Goal: Task Accomplishment & Management: Complete application form

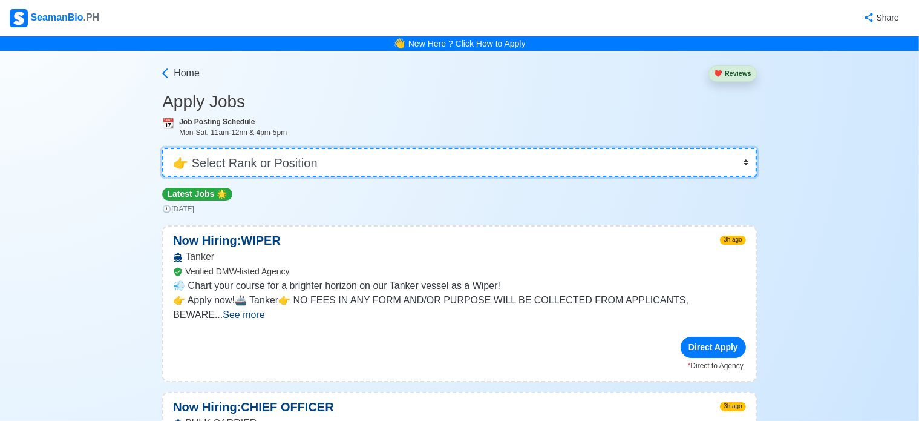
click at [415, 167] on select "👉 Select Rank or Position Master Chief Officer 2nd Officer 3rd Officer Junior O…" at bounding box center [459, 162] width 595 height 29
select select "Junior Officer"
click at [162, 148] on select "👉 Select Rank or Position Master Chief Officer 2nd Officer 3rd Officer Junior O…" at bounding box center [459, 162] width 595 height 29
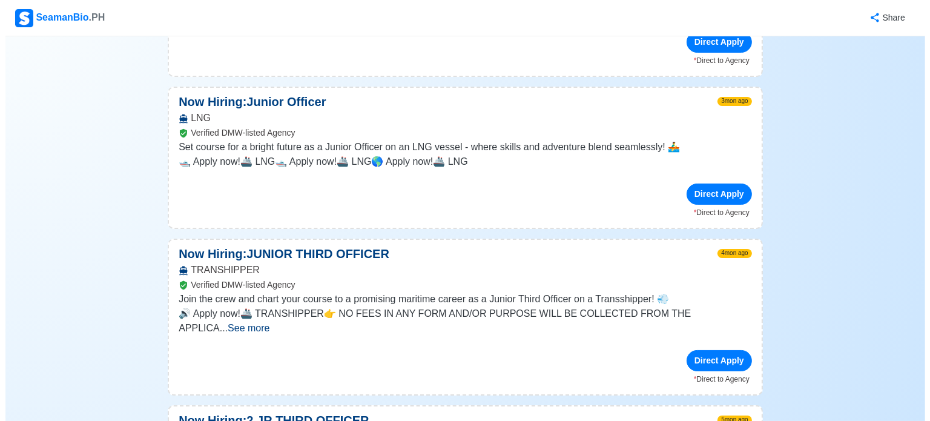
scroll to position [726, 0]
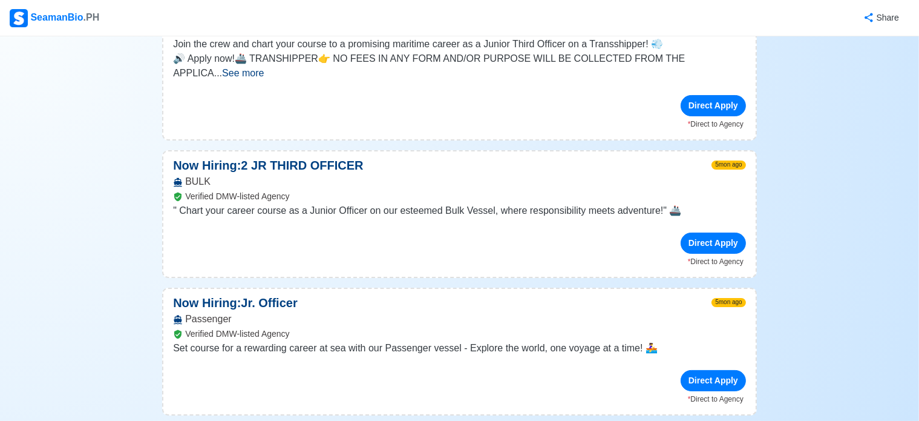
drag, startPoint x: 724, startPoint y: 208, endPoint x: 407, endPoint y: 211, distance: 317.2
click at [407, 232] on div "Direct Apply" at bounding box center [459, 242] width 573 height 21
click at [727, 232] on div "Direct Apply" at bounding box center [713, 242] width 65 height 21
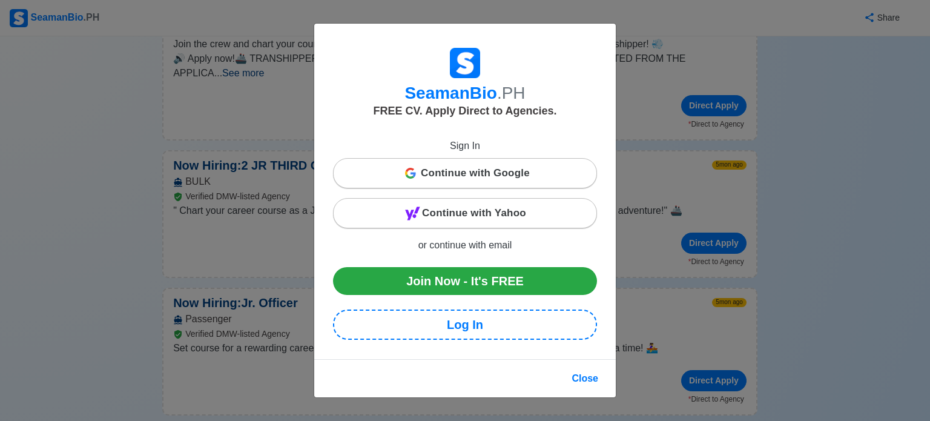
click at [562, 175] on div "Continue with Google" at bounding box center [465, 173] width 263 height 24
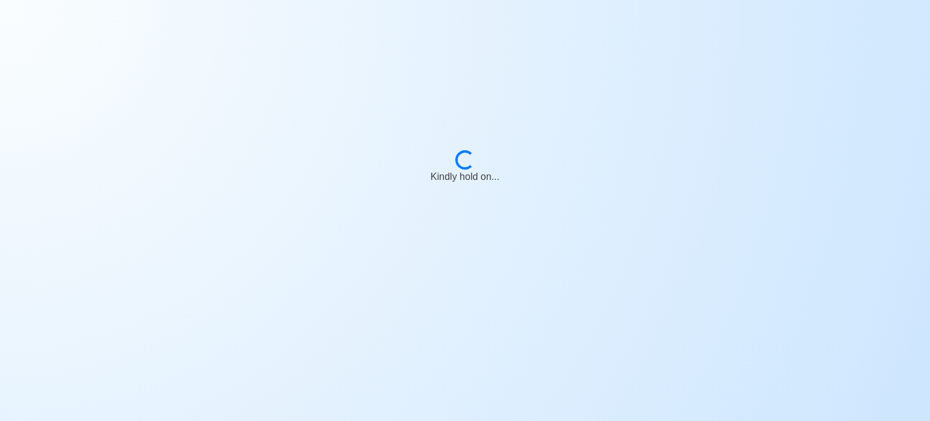
click at [728, 159] on body "Loading... Kindly hold on..." at bounding box center [465, 210] width 930 height 421
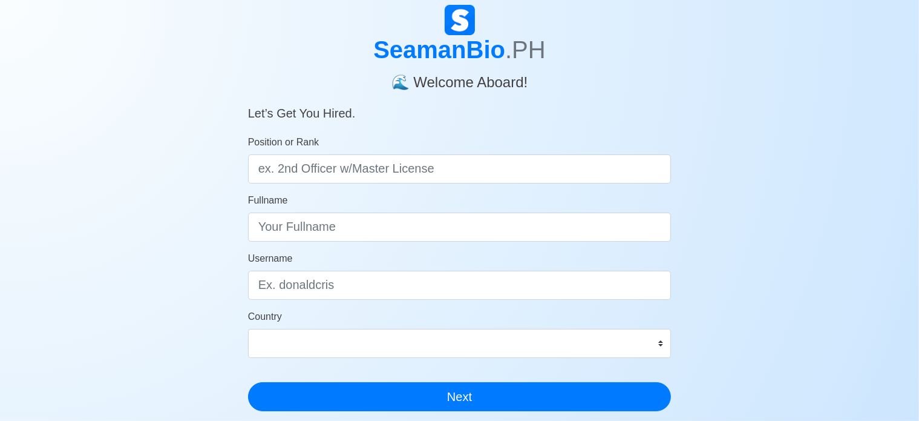
scroll to position [61, 0]
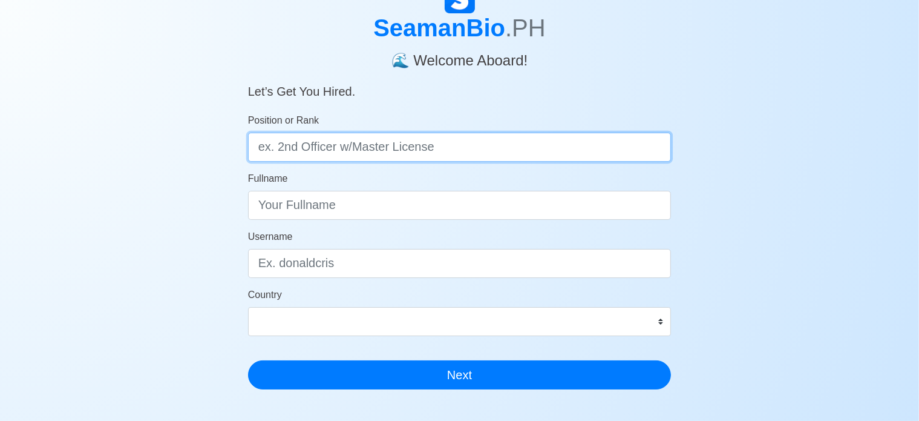
click at [314, 154] on input "Position or Rank" at bounding box center [460, 147] width 424 height 29
type input "o"
type input "O"
type input "o"
type input "Ordinary [PERSON_NAME] with OIC LIC"
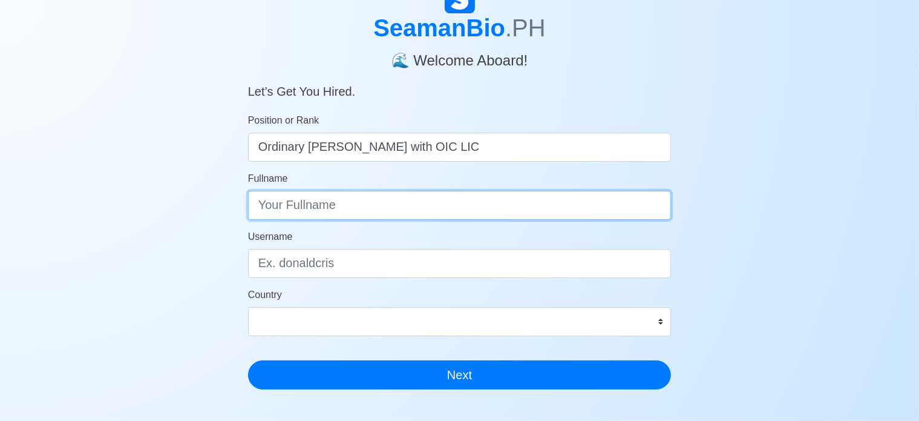
click at [424, 217] on input "Fullname" at bounding box center [460, 205] width 424 height 29
type input "d"
type input "D"
type input "d"
type input "[PERSON_NAME], [PERSON_NAME]"
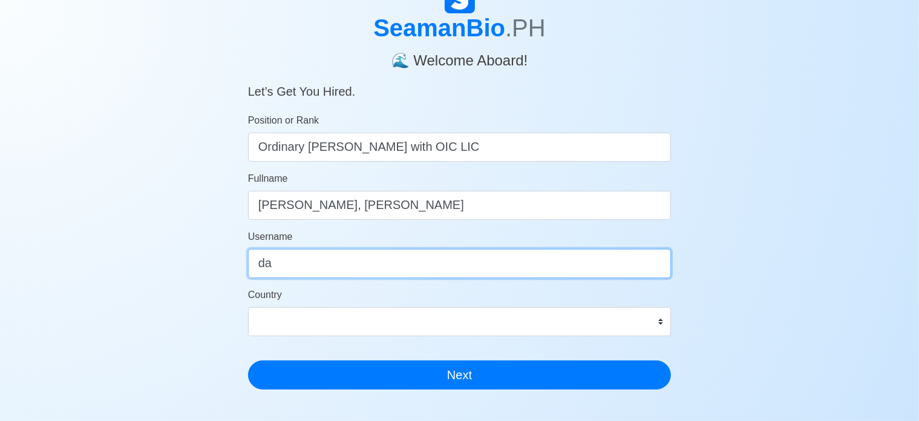
type input "d"
type input "Von"
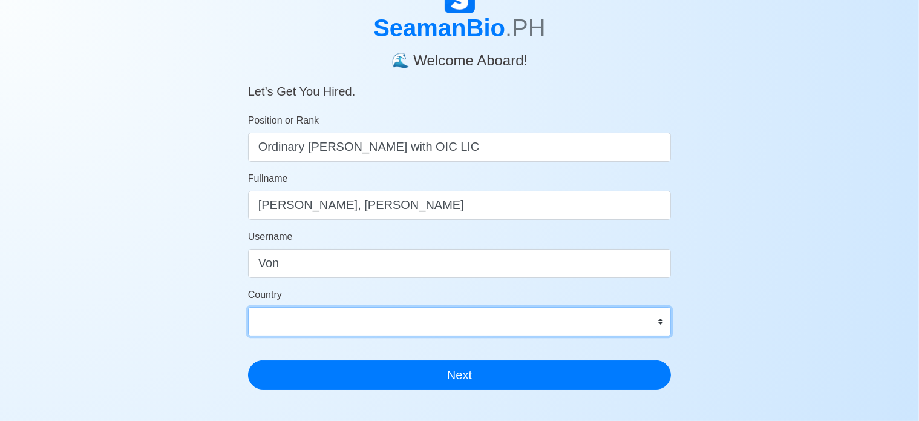
click at [450, 323] on select "Afghanistan Åland Islands Albania Algeria American Samoa Andorra Angola Anguill…" at bounding box center [460, 321] width 424 height 29
select select "PH"
click at [248, 307] on select "Afghanistan Åland Islands Albania Algeria American Samoa Andorra Angola Anguill…" at bounding box center [460, 321] width 424 height 29
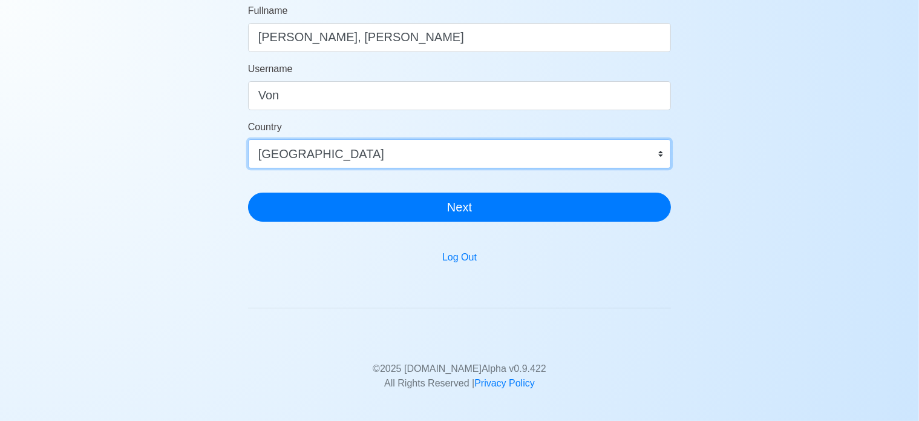
scroll to position [242, 0]
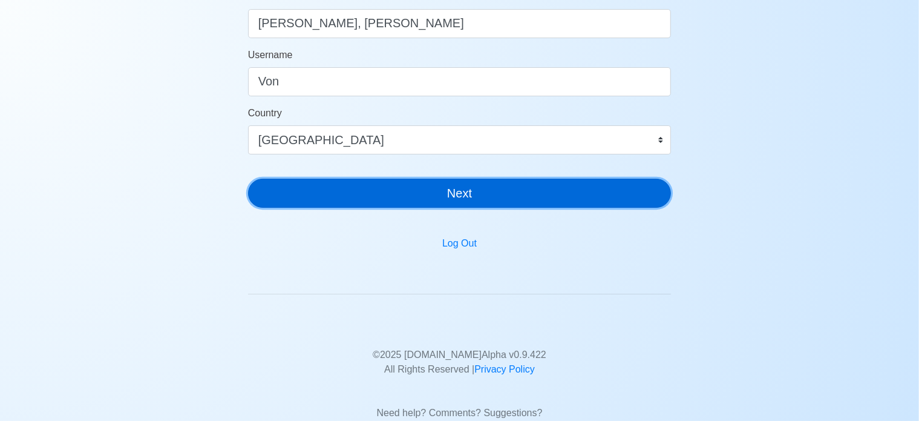
click at [407, 196] on button "Next" at bounding box center [460, 193] width 424 height 29
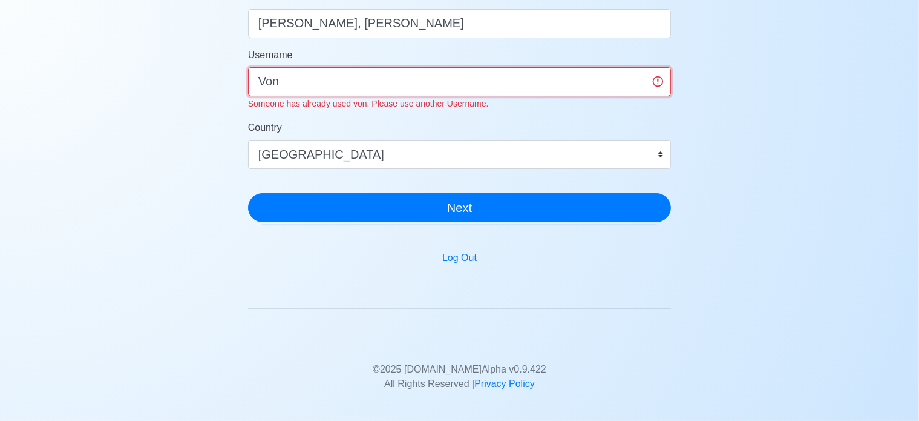
drag, startPoint x: 339, startPoint y: 75, endPoint x: 153, endPoint y: 77, distance: 186.4
click at [185, 75] on div "SeamanBio .PH 🌊 Welcome Aboard! Let’s Get You Hired. Position or Rank Ordinary …" at bounding box center [459, 127] width 919 height 653
type input "V"
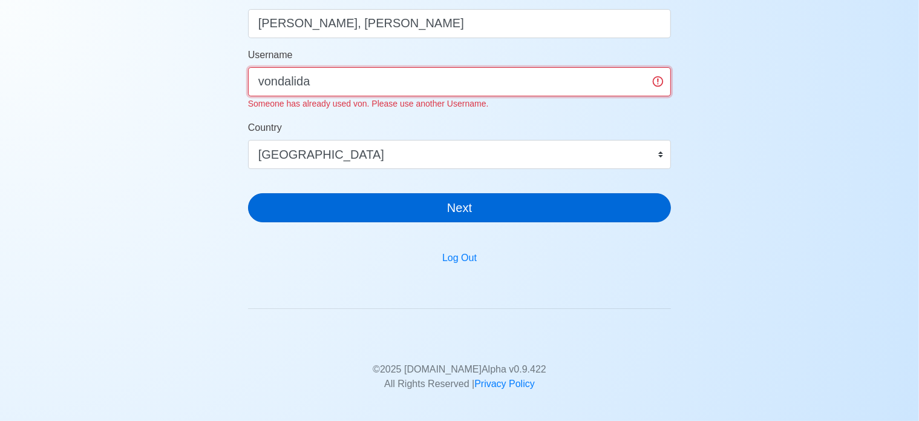
type input "vondalida"
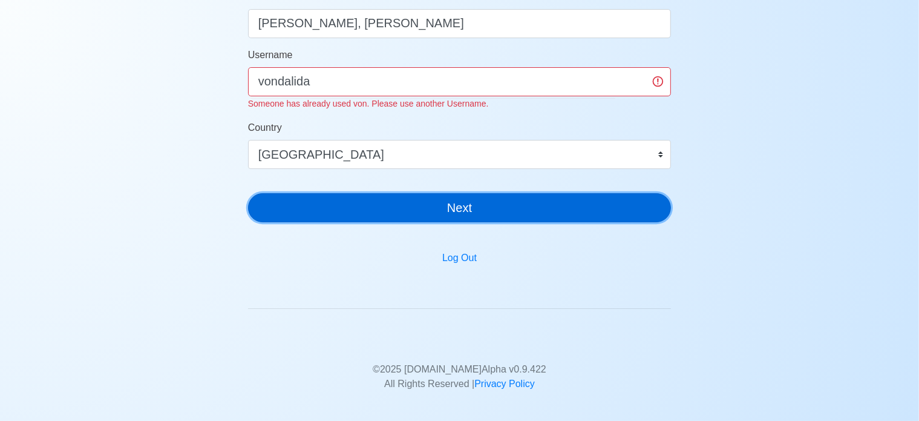
click at [514, 211] on div "SeamanBio .PH 🌊 Welcome Aboard! Let’s Get You Hired. Position or Rank Ordinary …" at bounding box center [460, 16] width 424 height 430
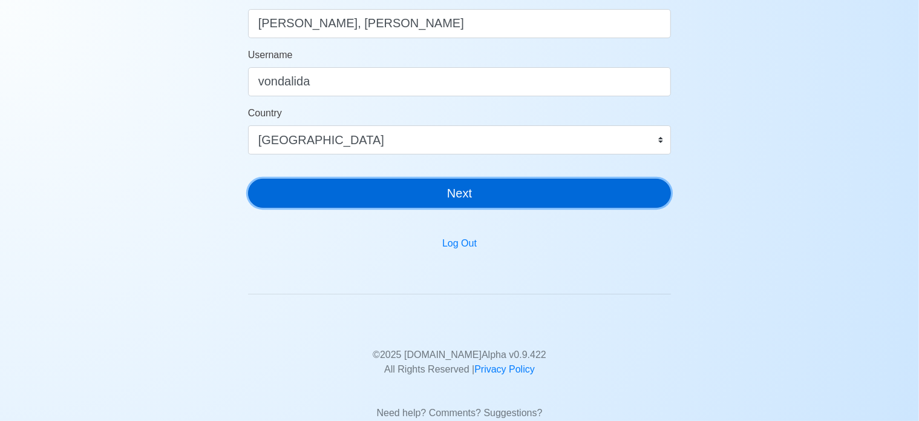
click at [445, 196] on button "Next" at bounding box center [460, 193] width 424 height 29
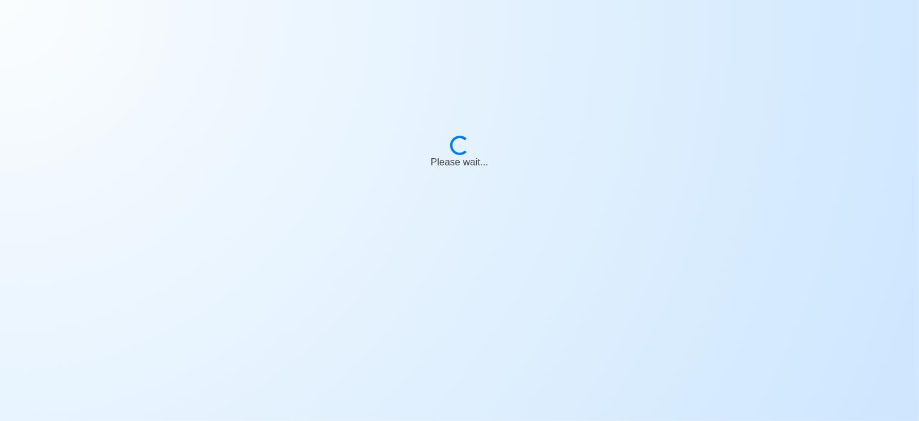
scroll to position [15, 0]
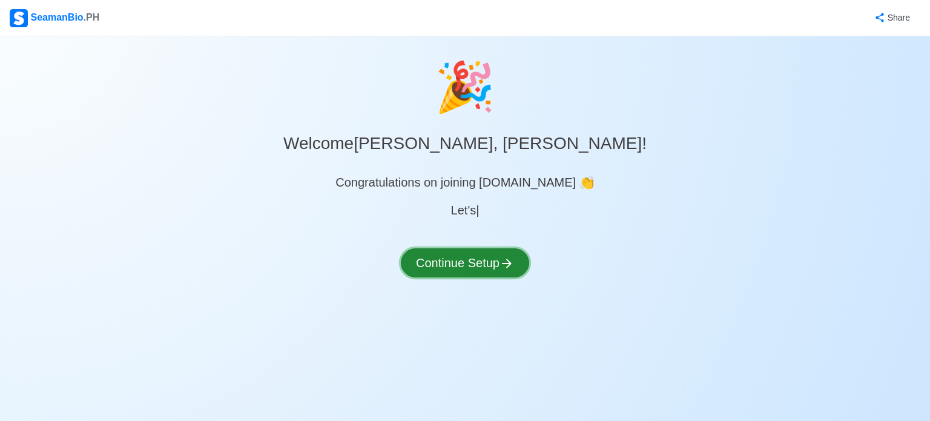
click at [465, 263] on button "Continue Setup" at bounding box center [465, 262] width 128 height 29
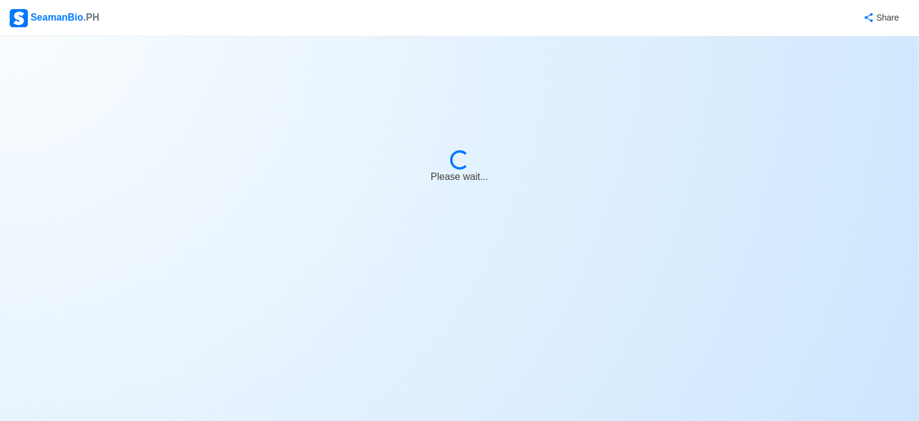
select select "Visible for Hiring"
select select "PH"
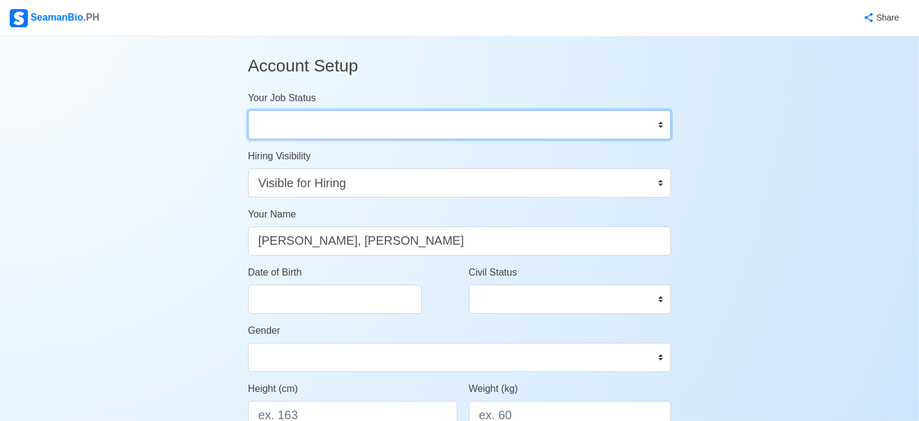
click at [521, 119] on select "Onboard Actively Looking for Job Not Looking for Job" at bounding box center [460, 124] width 424 height 29
select select "Actively Looking for Job"
click at [248, 110] on select "Onboard Actively Looking for Job Not Looking for Job" at bounding box center [460, 124] width 424 height 29
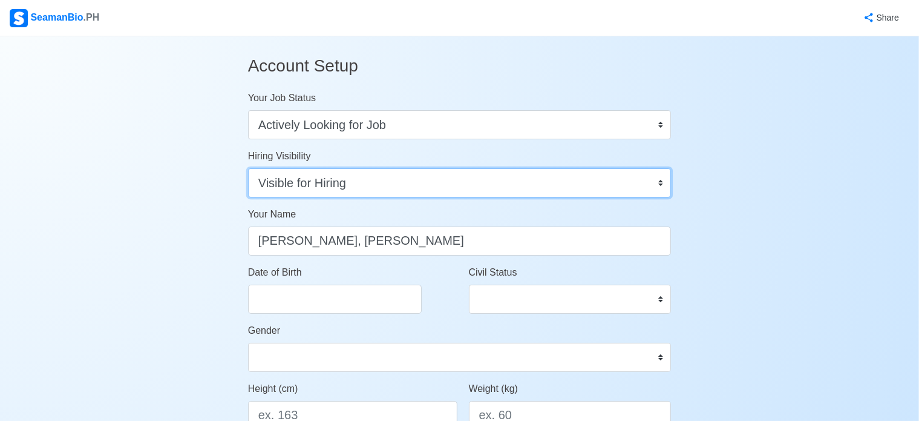
click at [460, 186] on select "Visible for Hiring Not Visible for Hiring" at bounding box center [460, 182] width 424 height 29
click at [248, 168] on select "Visible for Hiring Not Visible for Hiring" at bounding box center [460, 182] width 424 height 29
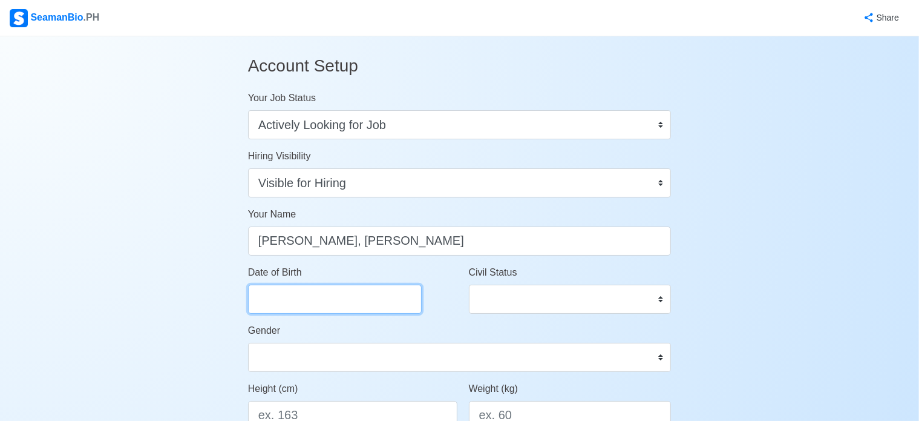
click at [338, 306] on input "Date of Birth" at bounding box center [335, 298] width 174 height 29
select select "****"
select select "******"
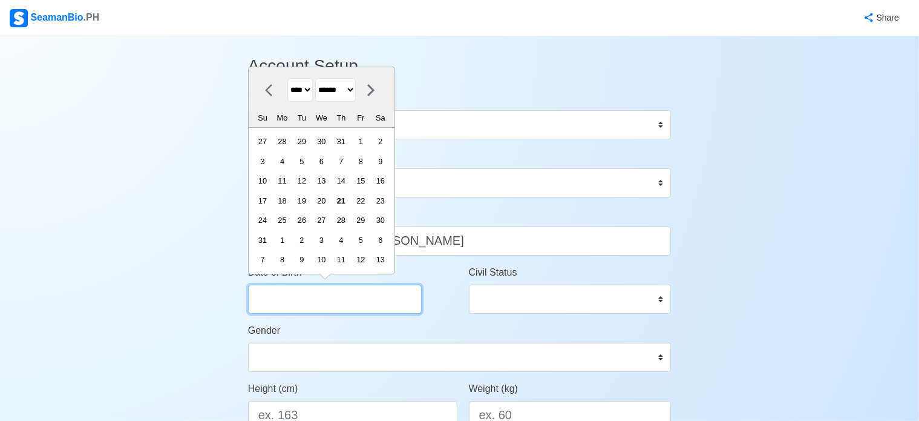
type input "6"
select select "****"
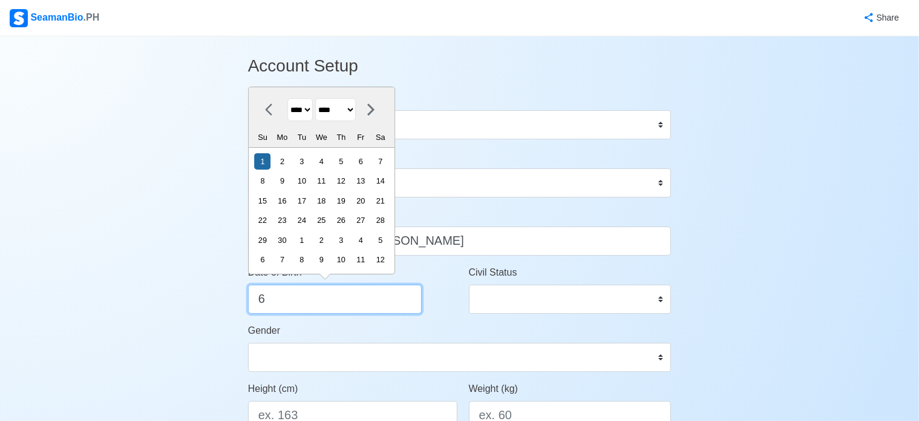
type input "6/"
select select "****"
type input "6/23"
select select "****"
type input "6/23/"
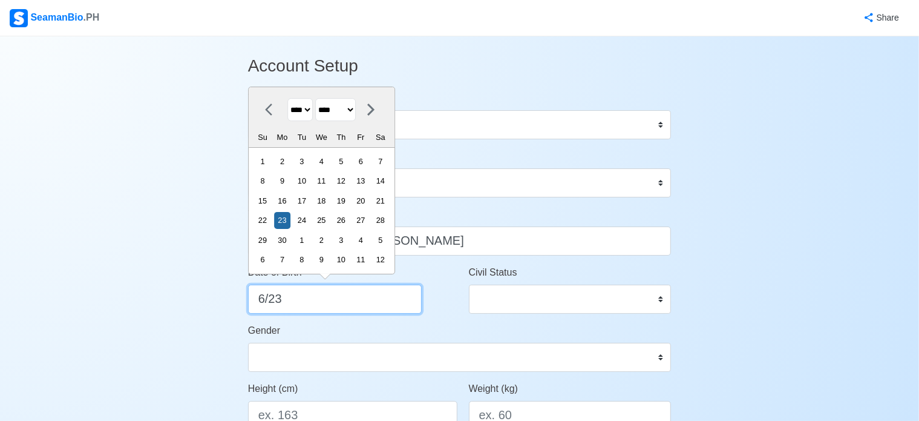
select select "****"
type input "6/23/19"
select select "****"
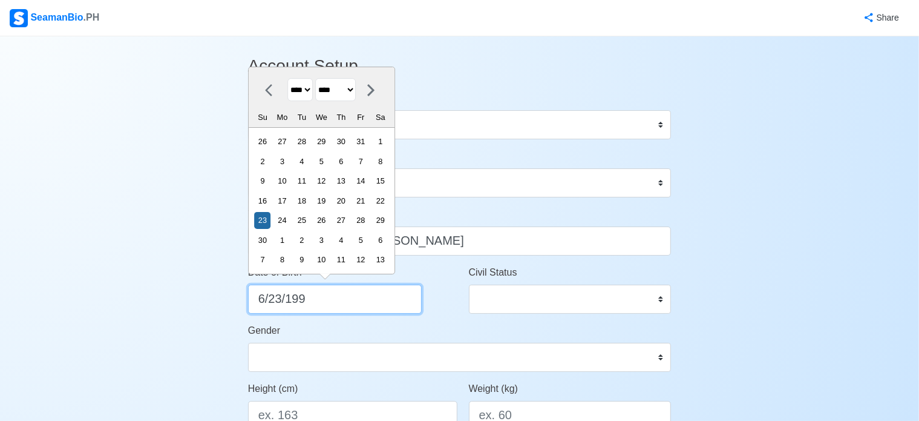
type input "6/23/1994"
select select "****"
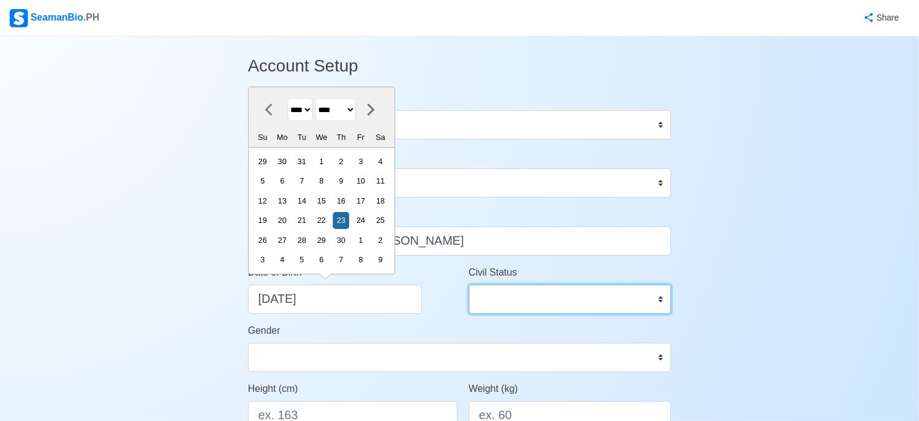
type input "06/23/1994"
click at [599, 310] on select "Single Married Widowed Separated" at bounding box center [570, 298] width 203 height 29
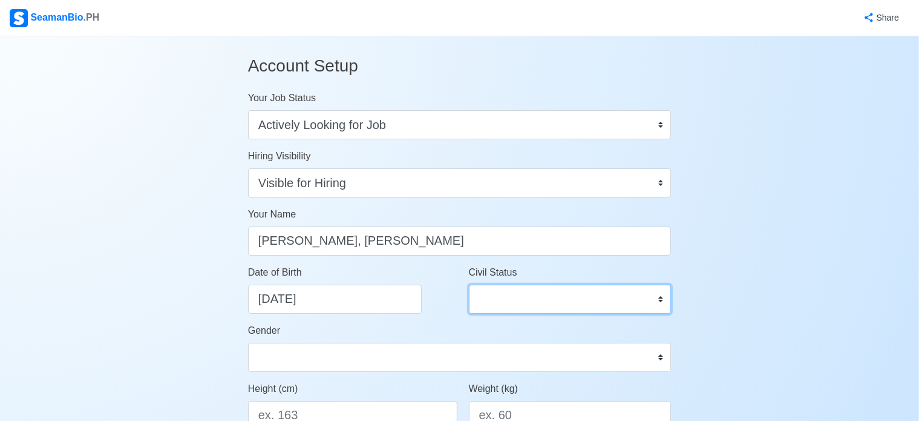
select select "Single"
click at [469, 284] on select "Single Married Widowed Separated" at bounding box center [570, 298] width 203 height 29
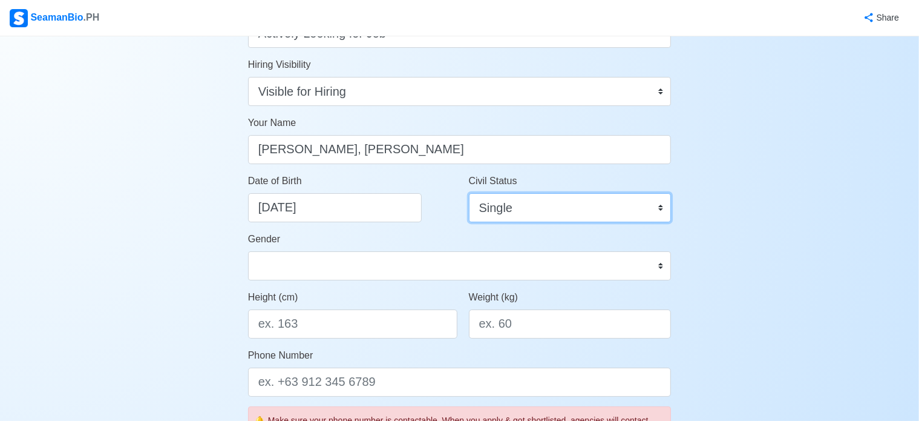
scroll to position [121, 0]
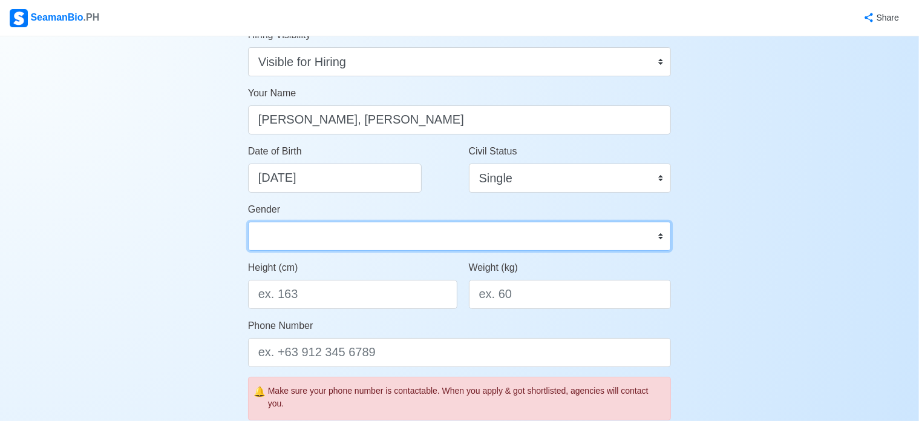
click at [321, 238] on select "Male Female" at bounding box center [460, 236] width 424 height 29
select select "[DEMOGRAPHIC_DATA]"
click at [248, 222] on select "Male Female" at bounding box center [460, 236] width 424 height 29
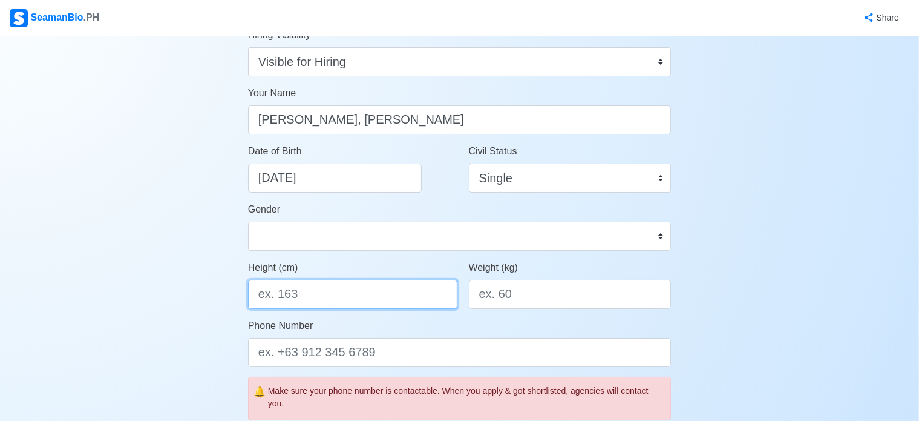
drag, startPoint x: 356, startPoint y: 297, endPoint x: 174, endPoint y: 295, distance: 182.2
drag, startPoint x: 356, startPoint y: 294, endPoint x: 132, endPoint y: 292, distance: 224.0
type input "176"
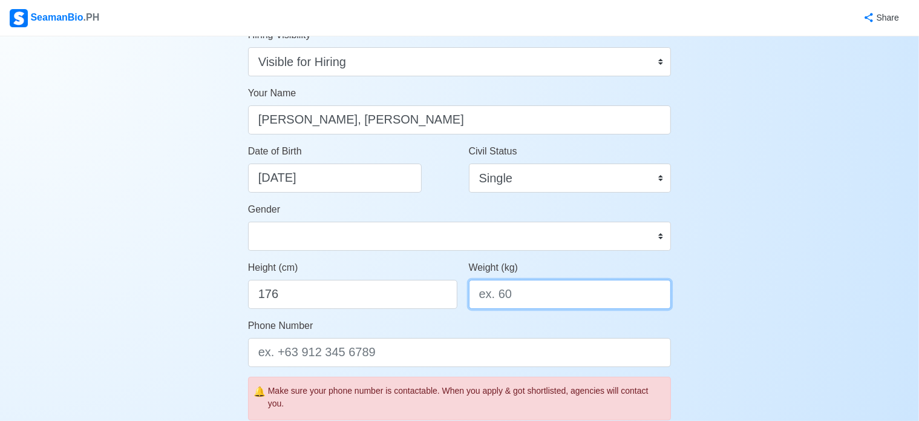
click at [600, 295] on input "Weight (kg)" at bounding box center [570, 294] width 203 height 29
drag, startPoint x: 600, startPoint y: 295, endPoint x: 450, endPoint y: 298, distance: 150.2
click at [476, 298] on input "Weight (kg)" at bounding box center [570, 294] width 203 height 29
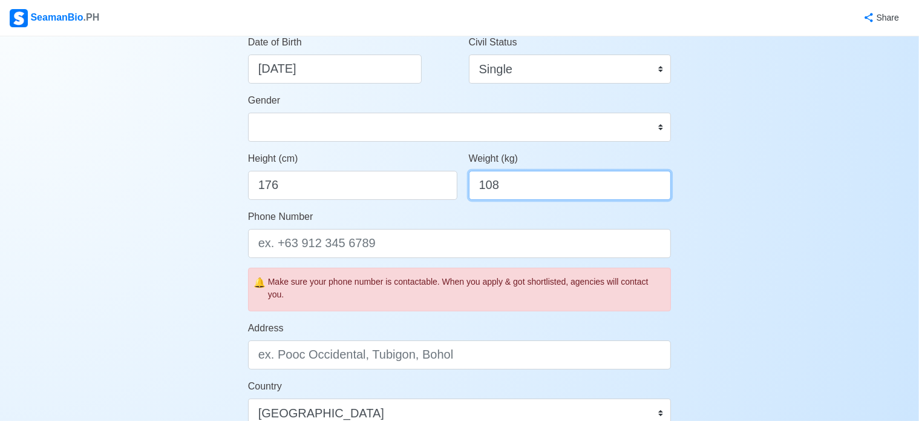
scroll to position [242, 0]
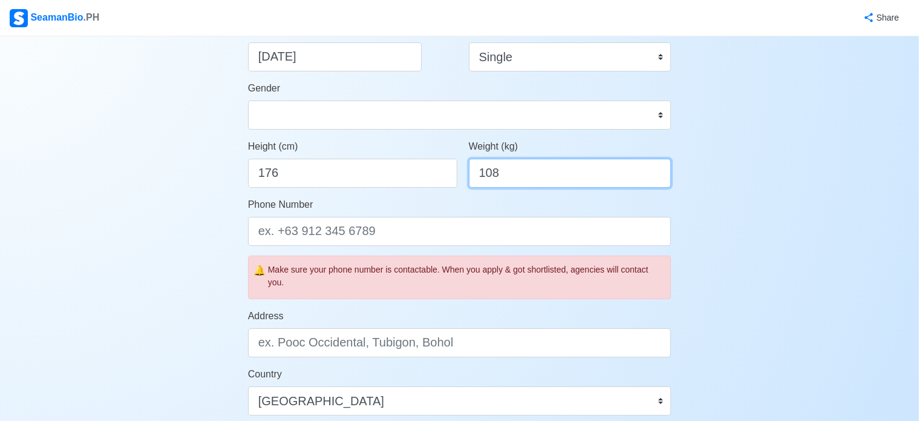
type input "108"
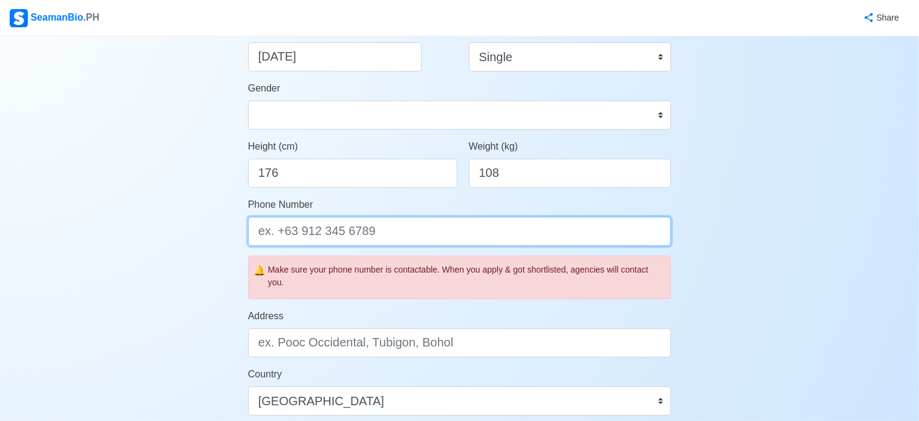
click at [318, 228] on input "Phone Number" at bounding box center [460, 231] width 424 height 29
type input "09493271189"
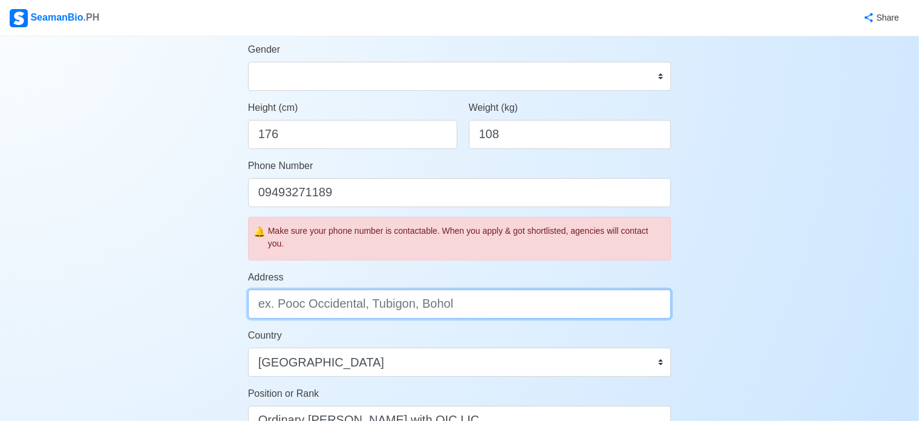
scroll to position [303, 0]
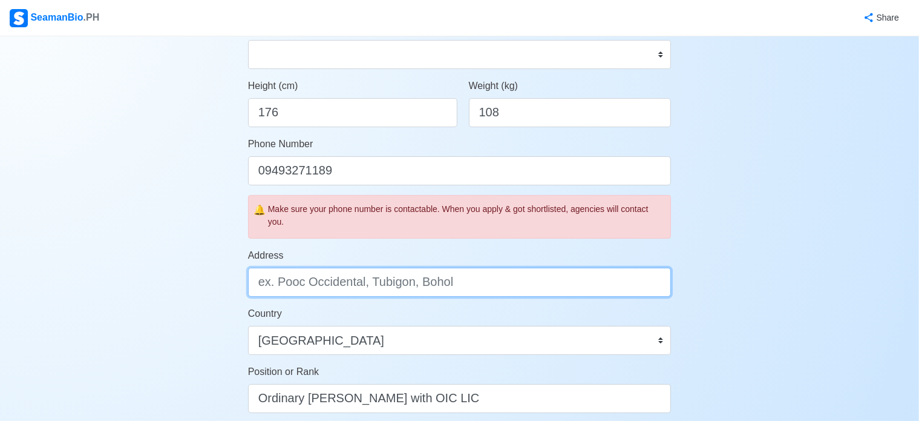
type input "r"
type input "b"
type input "B"
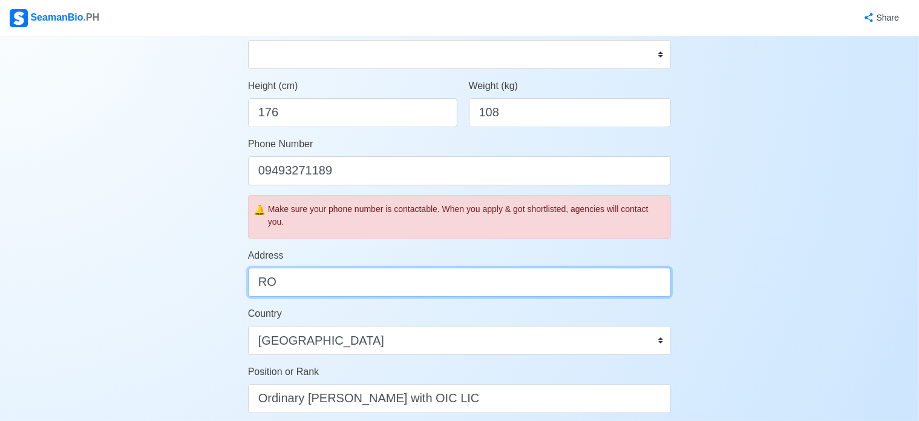
type input "R"
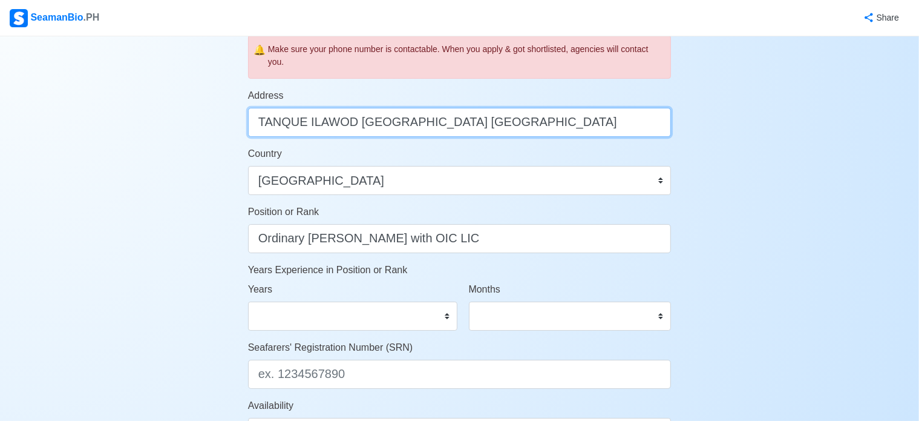
scroll to position [484, 0]
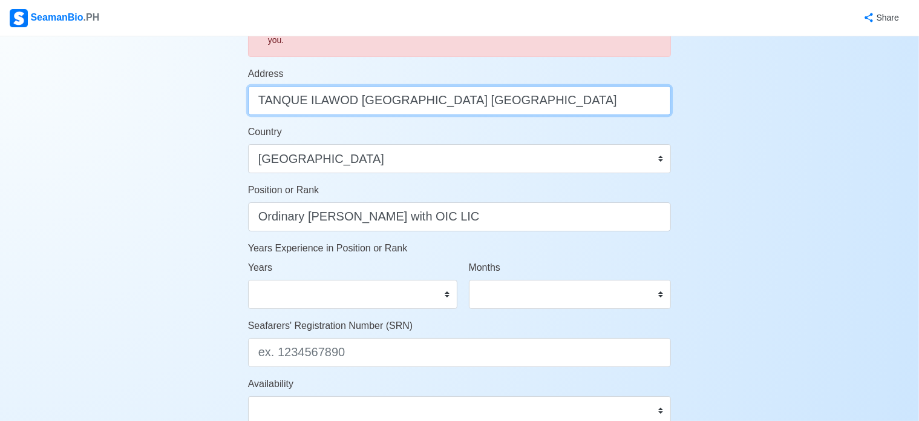
type input "TANQUE ILAWOD [GEOGRAPHIC_DATA] [GEOGRAPHIC_DATA]"
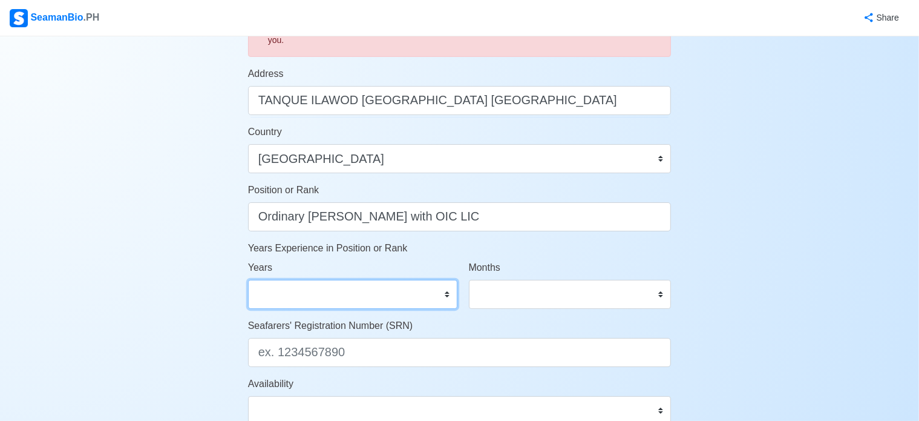
click at [345, 288] on select "0 1 2 3 4 5 6 7 8 9 10 11 12 13 14 15 16 17 18 19 20 21 22 23 24 25 26 27 28 29…" at bounding box center [352, 294] width 209 height 29
select select "2"
click at [248, 280] on select "0 1 2 3 4 5 6 7 8 9 10 11 12 13 14 15 16 17 18 19 20 21 22 23 24 25 26 27 28 29…" at bounding box center [352, 294] width 209 height 29
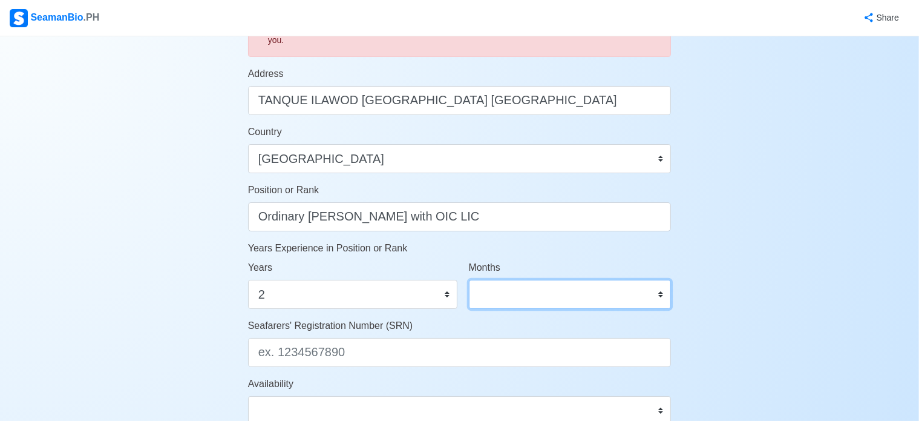
click at [504, 291] on select "0 1 2 3 4 5 6 7 8 9 10 11" at bounding box center [570, 294] width 203 height 29
click at [469, 280] on select "0 1 2 3 4 5 6 7 8 9 10 11" at bounding box center [570, 294] width 203 height 29
click at [507, 302] on select "0 1 2 3 4 5 6 7 8 9 10 11" at bounding box center [570, 294] width 203 height 29
click at [469, 280] on select "0 1 2 3 4 5 6 7 8 9 10 11" at bounding box center [570, 294] width 203 height 29
click at [552, 299] on select "0 1 2 3 4 5 6 7 8 9 10 11" at bounding box center [570, 294] width 203 height 29
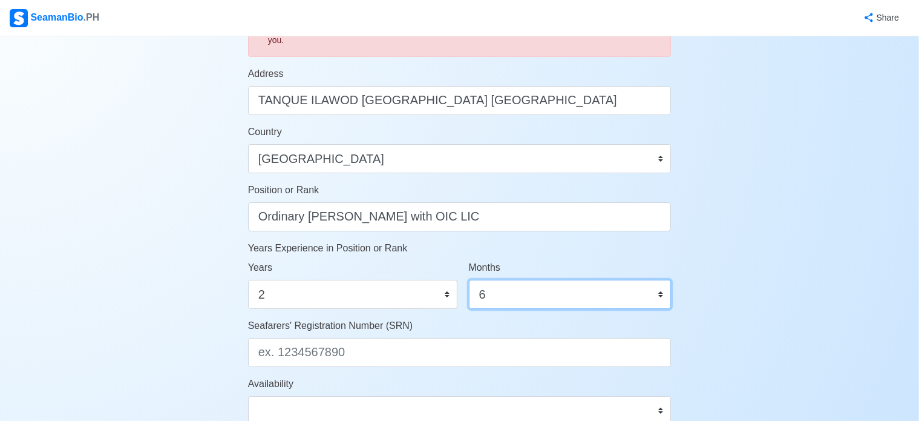
select select "5"
click at [469, 280] on select "0 1 2 3 4 5 6 7 8 9 10 11" at bounding box center [570, 294] width 203 height 29
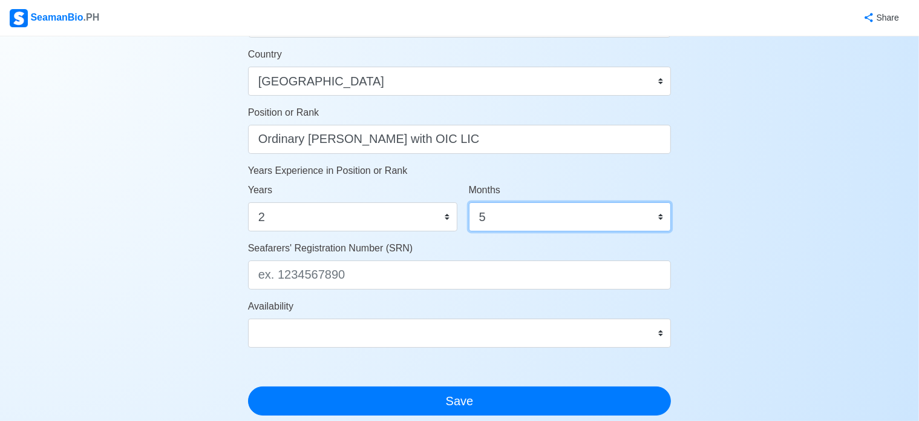
scroll to position [583, 0]
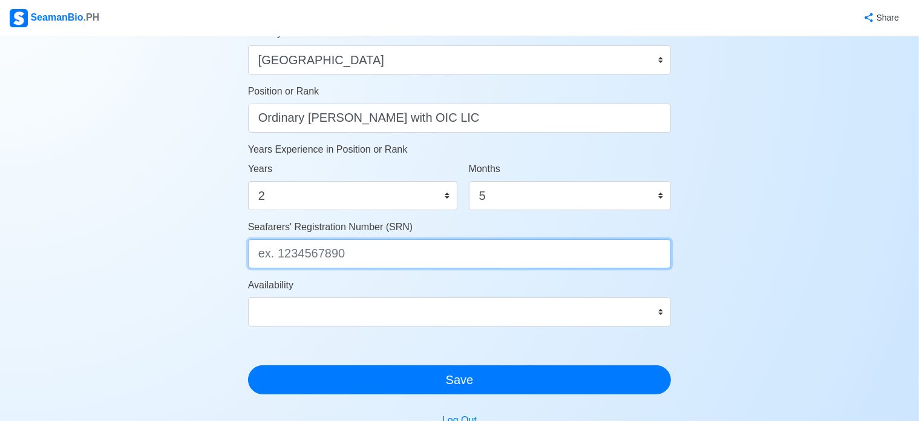
click at [383, 262] on input "Seafarers' Registration Number (SRN)" at bounding box center [460, 253] width 424 height 29
type input "9406230094"
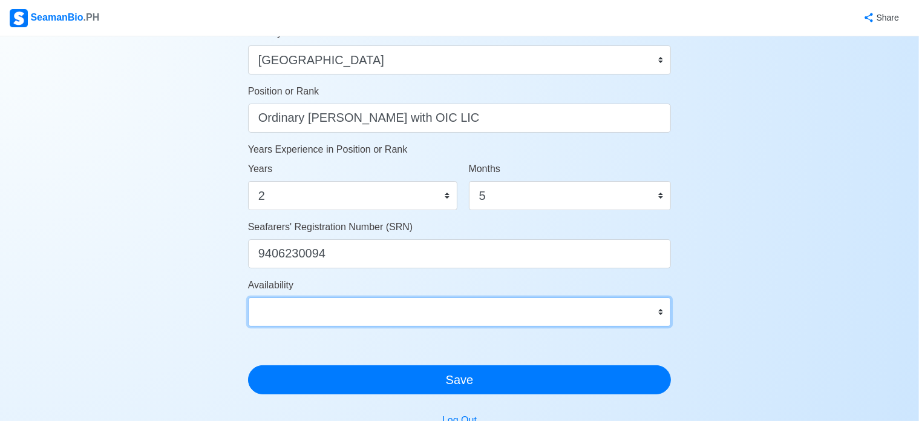
click at [375, 315] on select "Immediate Sep 2025 Oct 2025 Nov 2025 Dec 2025 Jan 2026 Feb 2026 Mar 2026 Apr 20…" at bounding box center [460, 311] width 424 height 29
select select "4102416000000"
click at [248, 297] on select "Immediate Sep 2025 Oct 2025 Nov 2025 Dec 2025 Jan 2026 Feb 2026 Mar 2026 Apr 20…" at bounding box center [460, 311] width 424 height 29
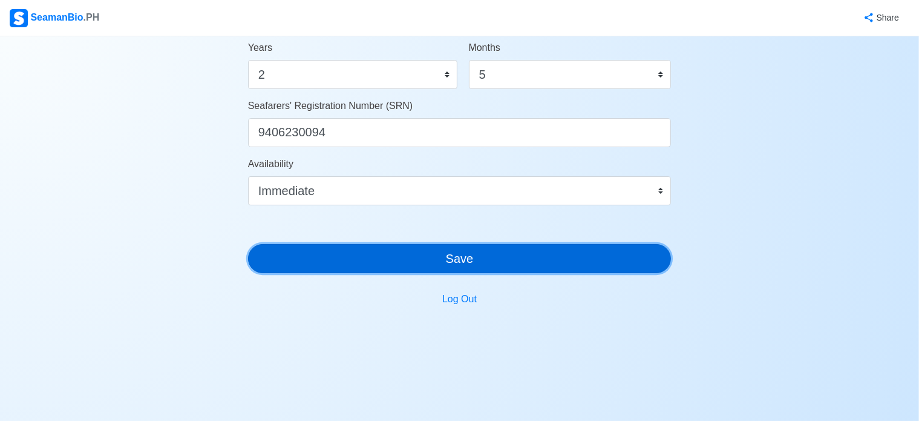
click at [470, 265] on button "Save" at bounding box center [460, 258] width 424 height 29
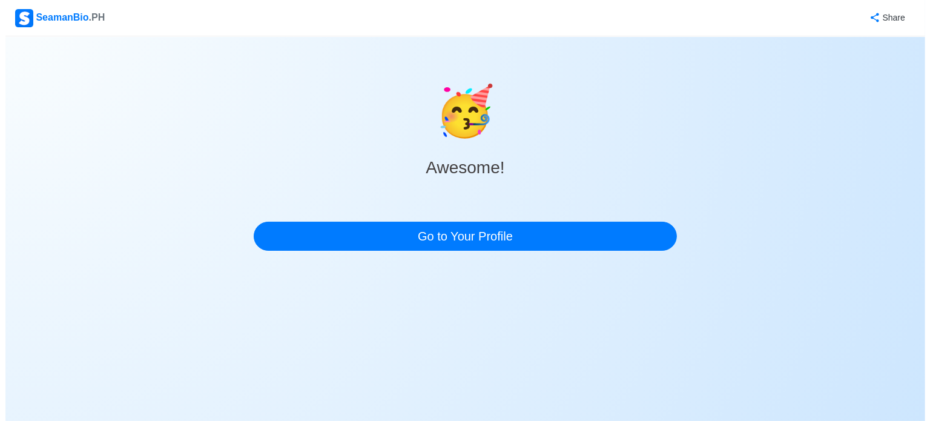
scroll to position [0, 0]
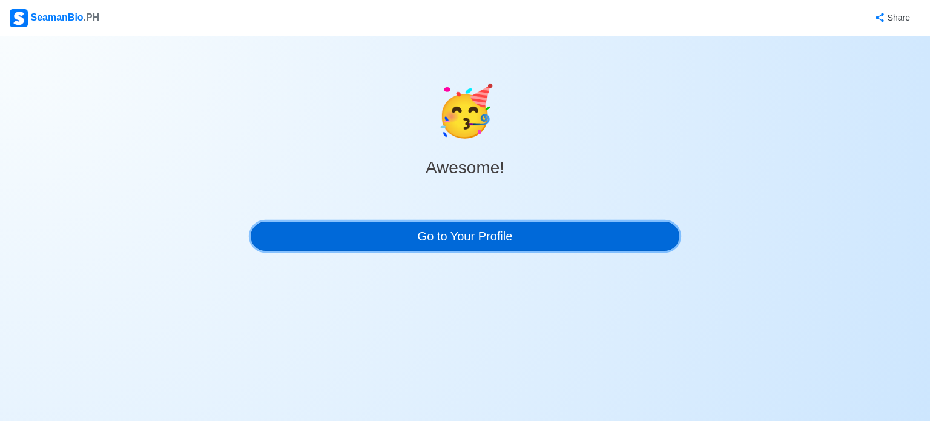
click at [545, 232] on link "Go to Your Profile" at bounding box center [465, 236] width 429 height 29
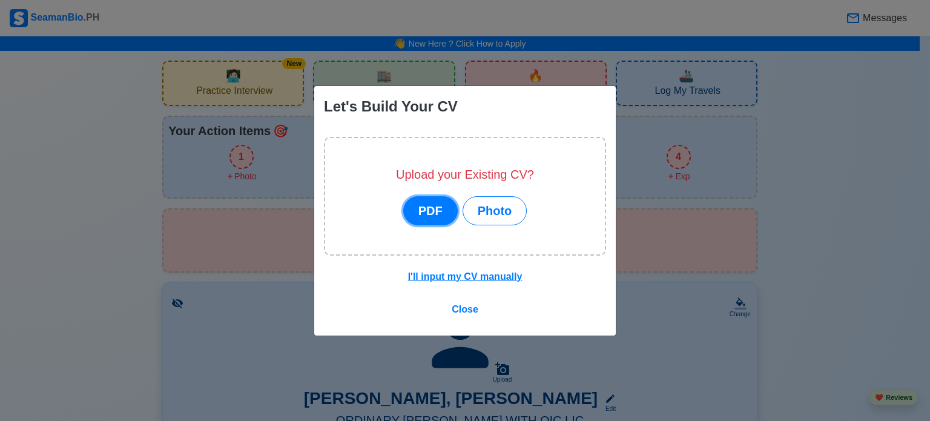
click at [429, 208] on button "PDF" at bounding box center [430, 210] width 54 height 29
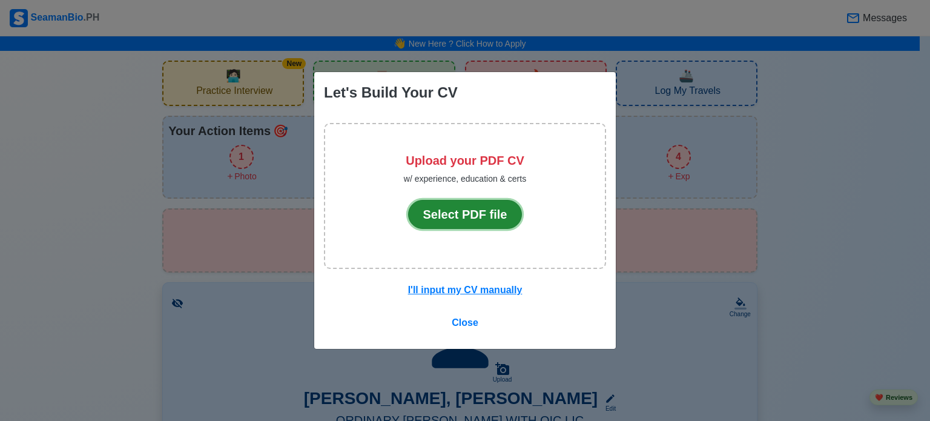
click at [491, 210] on button "Select PDF file" at bounding box center [465, 214] width 114 height 29
click at [467, 221] on button "Select PDF file" at bounding box center [465, 214] width 114 height 29
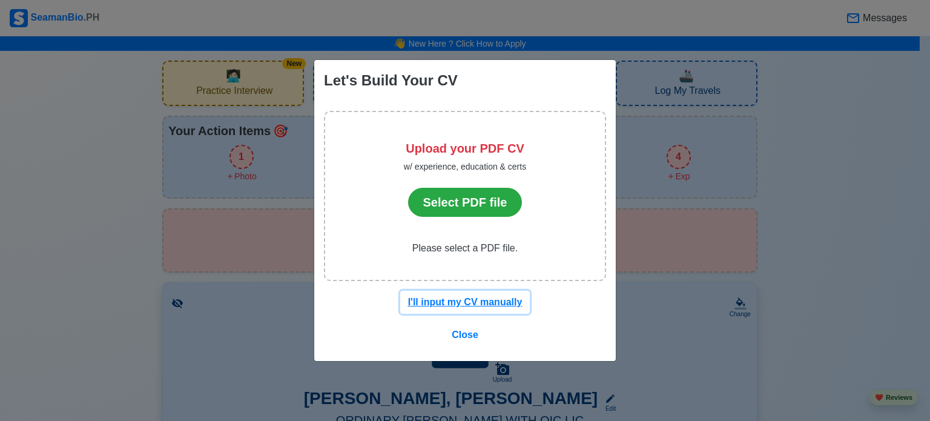
click at [461, 303] on u "I'll input my CV manually" at bounding box center [465, 302] width 114 height 10
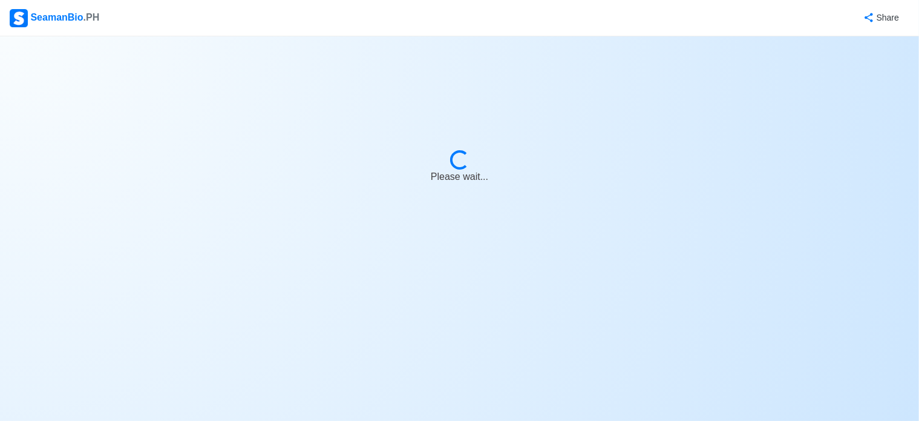
select select "Actively Looking for Job"
select select "Visible for Hiring"
select select "Single"
select select "[DEMOGRAPHIC_DATA]"
select select "PH"
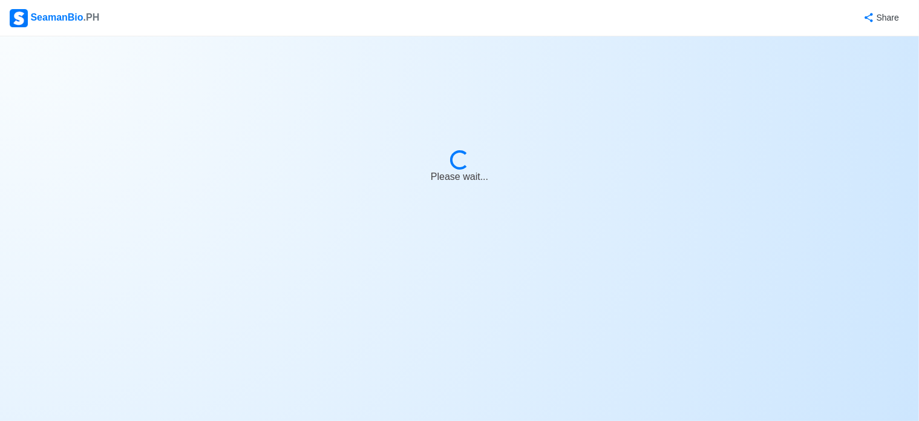
select select "2"
select select "5"
select select "4102416000000"
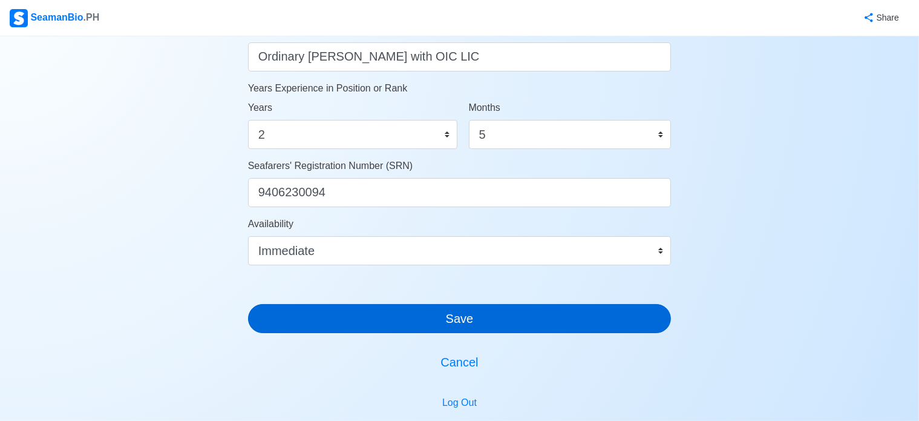
scroll to position [666, 0]
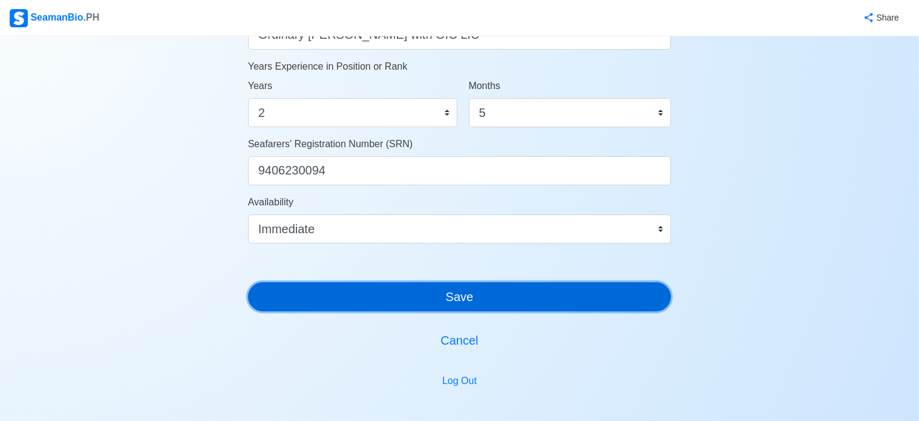
click at [545, 306] on button "Save" at bounding box center [460, 296] width 424 height 29
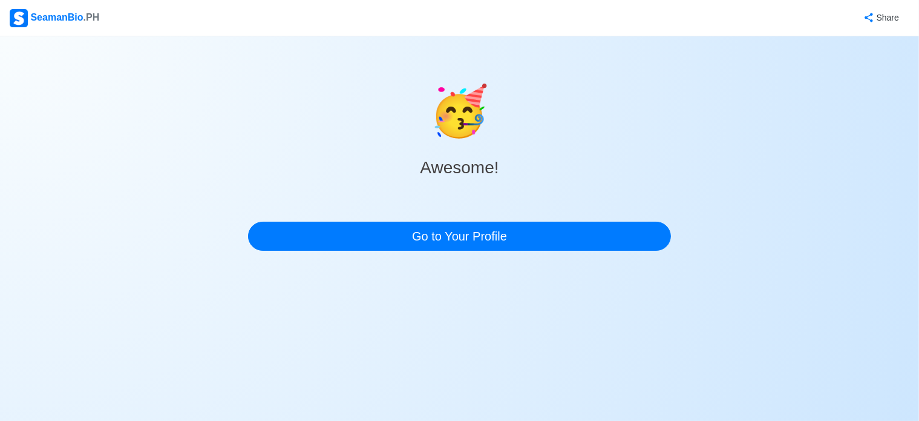
scroll to position [0, 0]
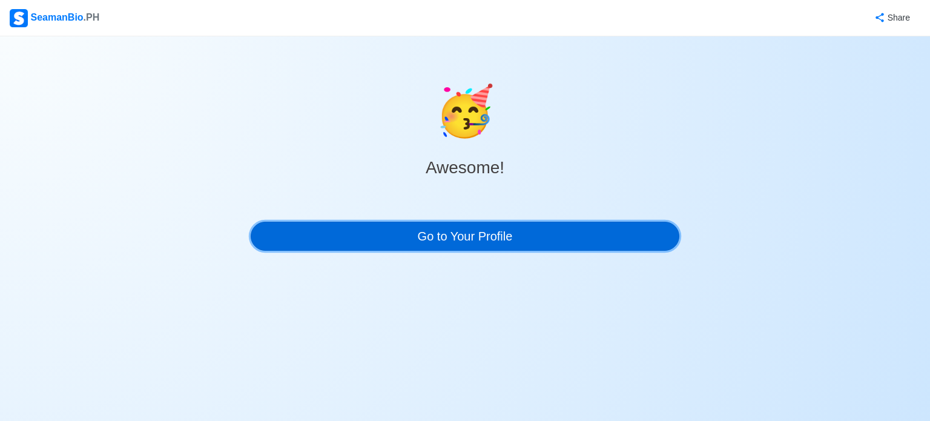
click at [556, 232] on link "Go to Your Profile" at bounding box center [465, 236] width 429 height 29
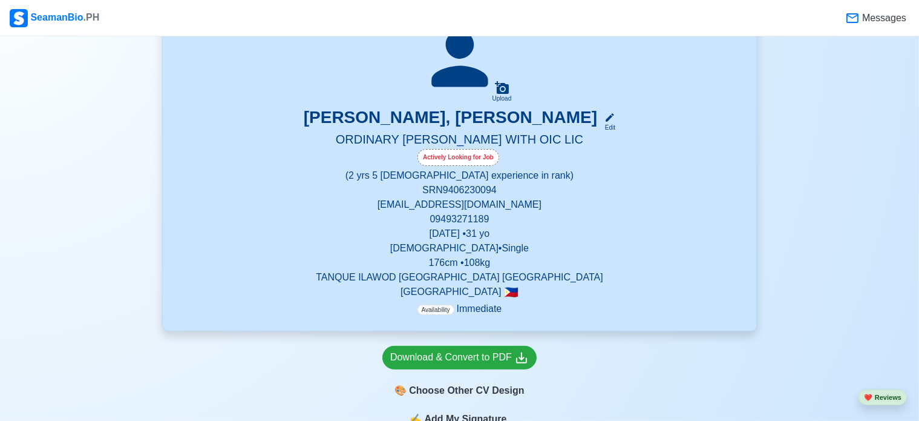
scroll to position [303, 0]
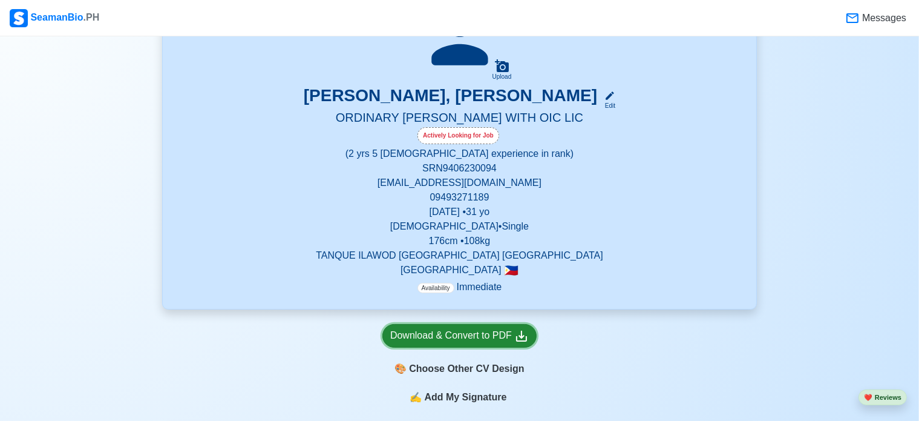
click at [516, 334] on icon at bounding box center [521, 336] width 15 height 15
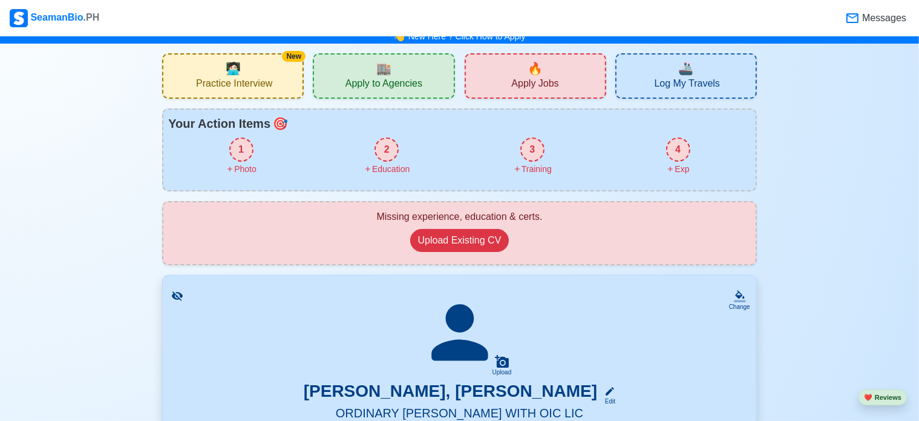
scroll to position [0, 0]
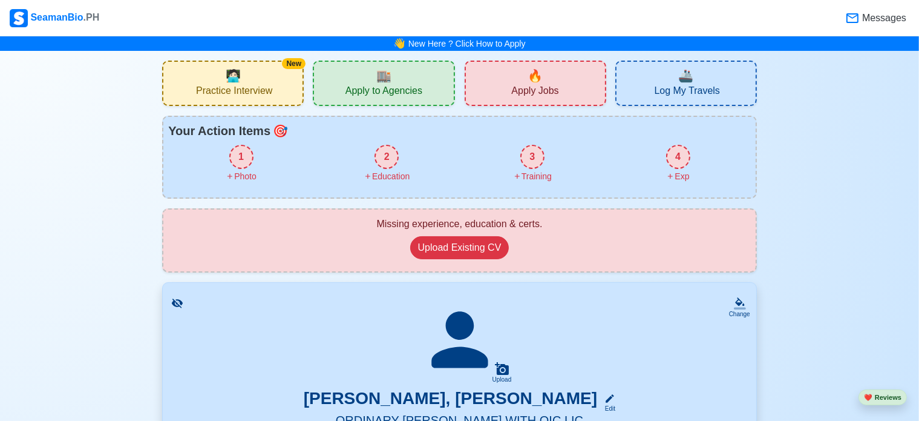
click at [277, 79] on div "New 🧑🏻‍💻 Practice Interview" at bounding box center [233, 83] width 142 height 45
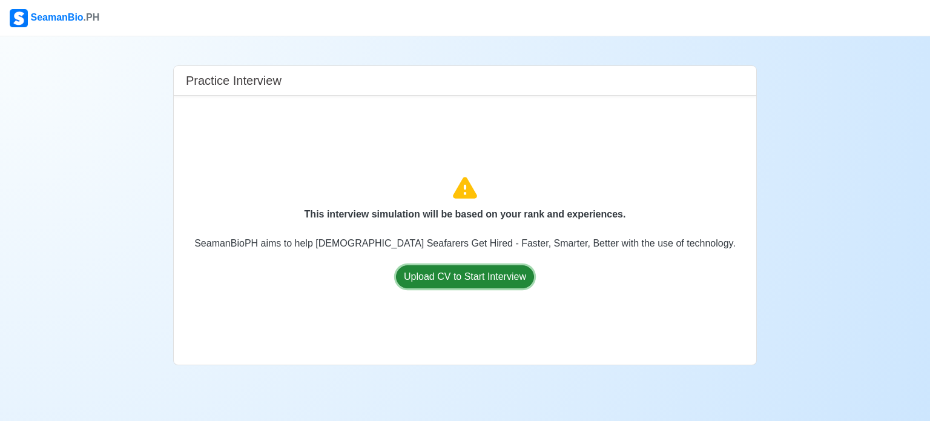
click at [485, 278] on button "Upload CV to Start Interview" at bounding box center [465, 276] width 138 height 23
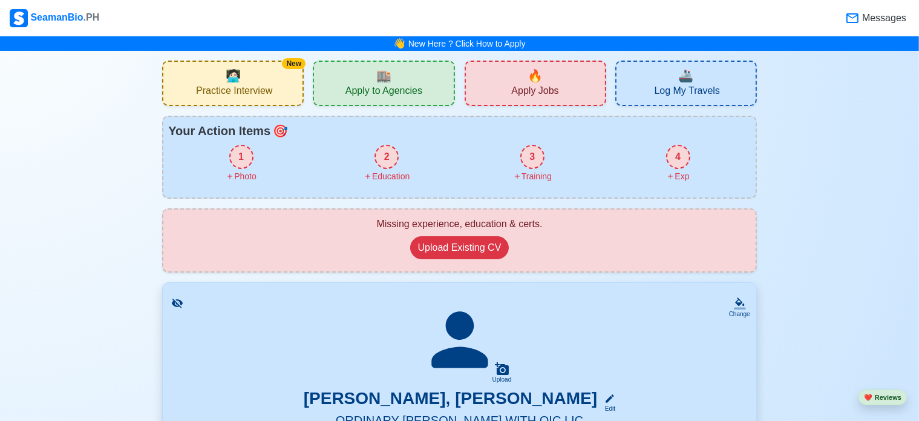
click at [392, 82] on div "🏬 Apply to Agencies" at bounding box center [384, 83] width 142 height 45
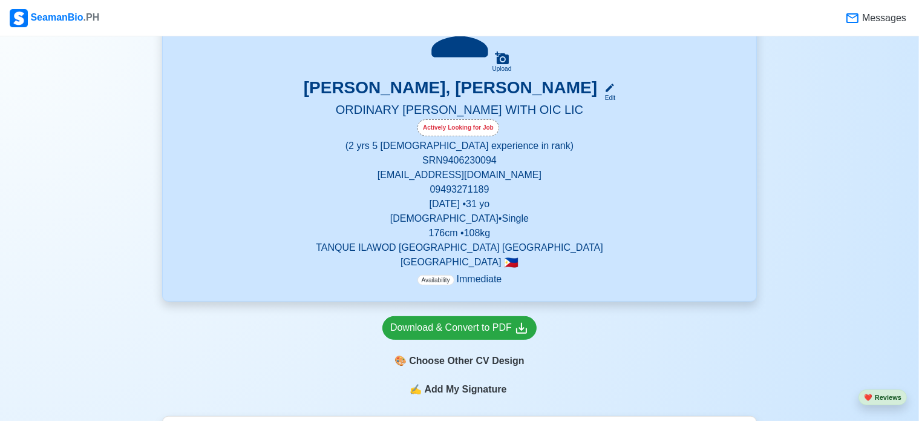
scroll to position [424, 0]
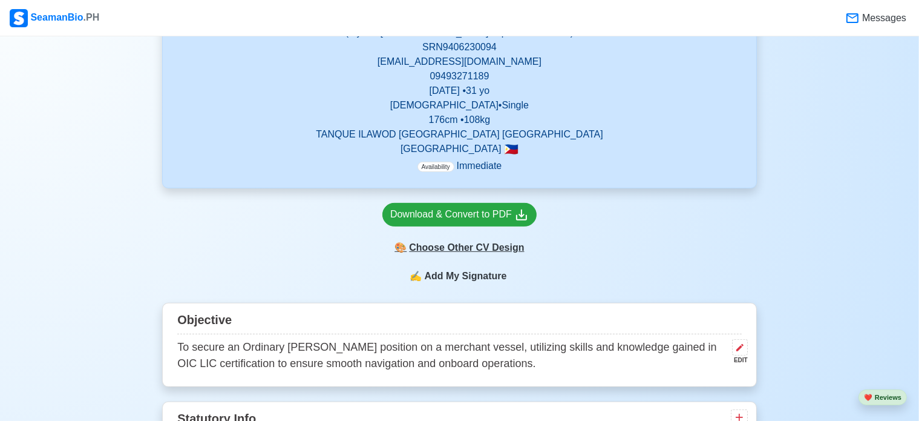
click at [505, 255] on div "🎨 Choose Other CV Design" at bounding box center [460, 247] width 154 height 23
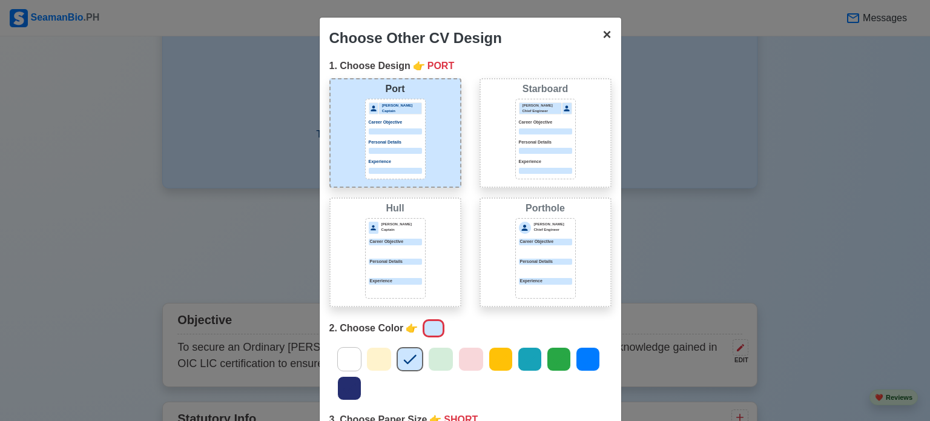
click at [602, 38] on span "×" at bounding box center [606, 34] width 8 height 16
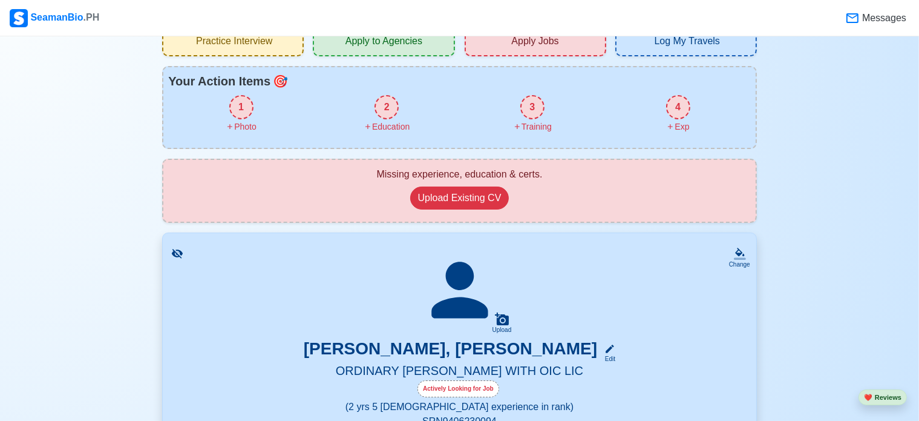
scroll to position [0, 0]
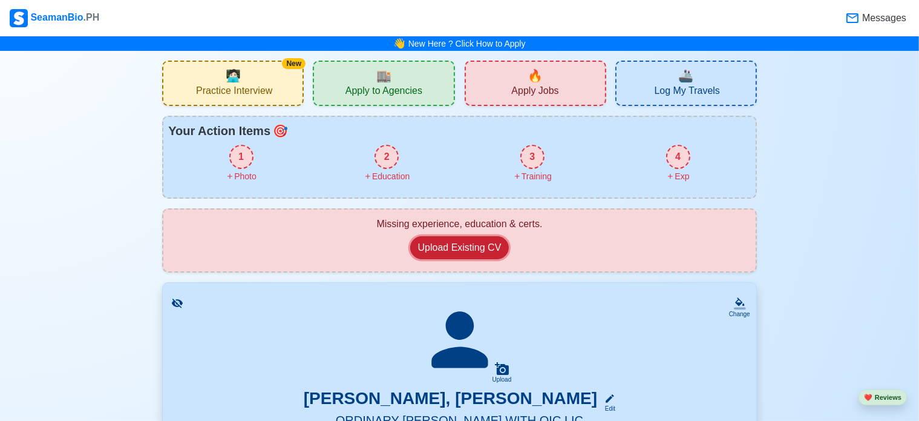
click at [440, 246] on button "Upload Existing CV" at bounding box center [459, 247] width 99 height 23
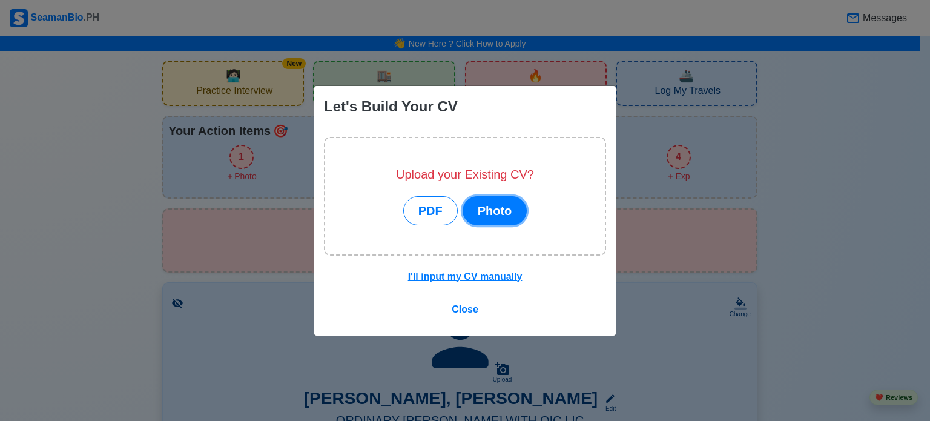
click at [499, 209] on button "Photo" at bounding box center [494, 210] width 65 height 29
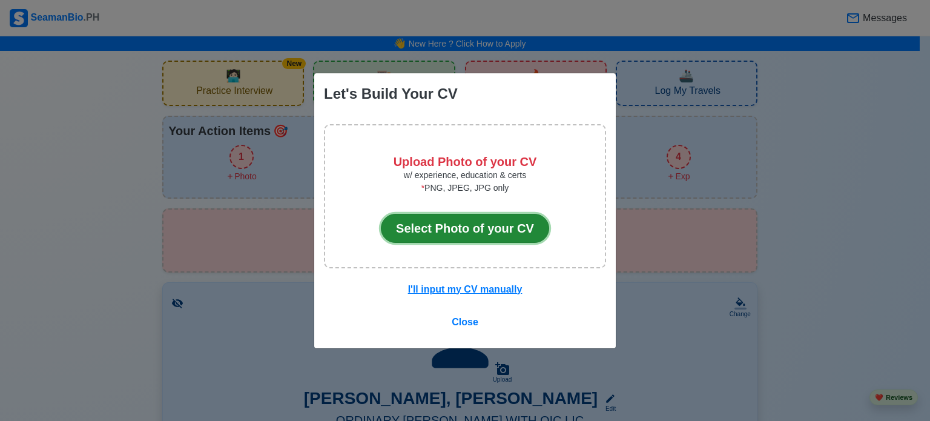
click at [513, 238] on button "Select Photo of your CV" at bounding box center [465, 228] width 168 height 29
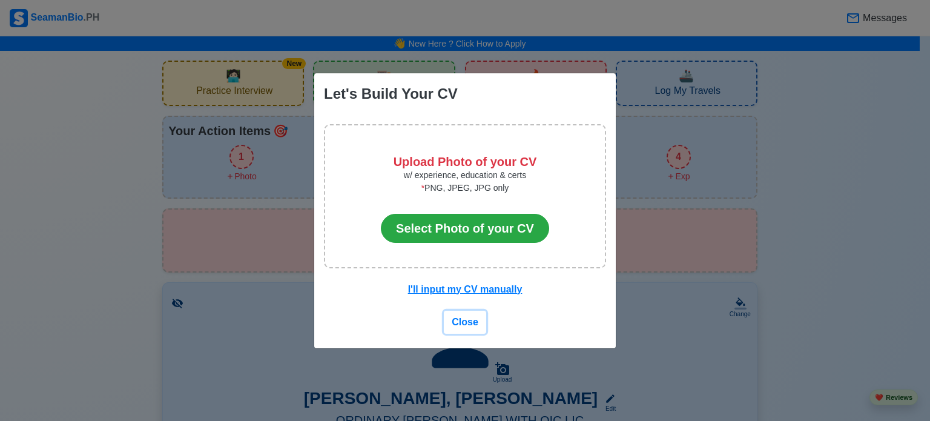
click at [473, 324] on span "Close" at bounding box center [465, 322] width 27 height 10
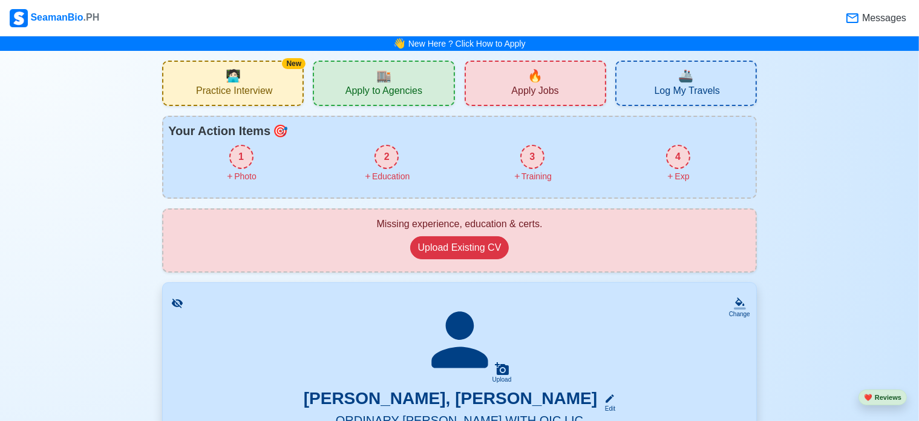
click at [245, 156] on div "1" at bounding box center [241, 157] width 24 height 24
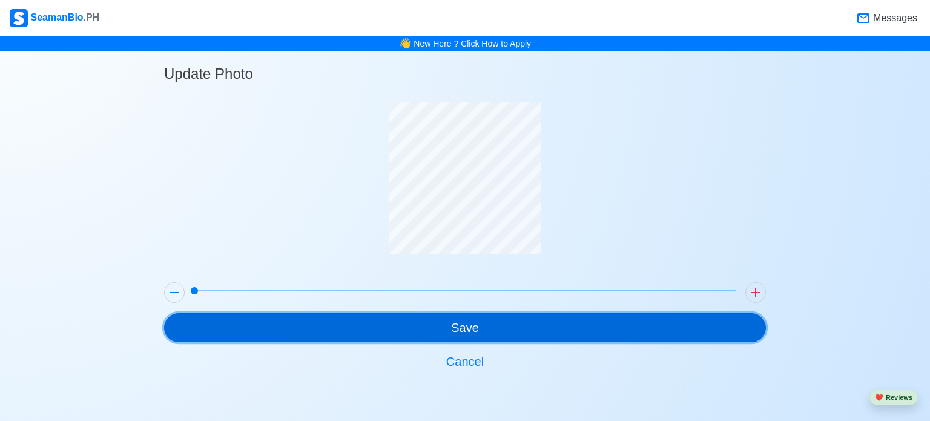
click at [545, 319] on button "Save" at bounding box center [465, 327] width 602 height 29
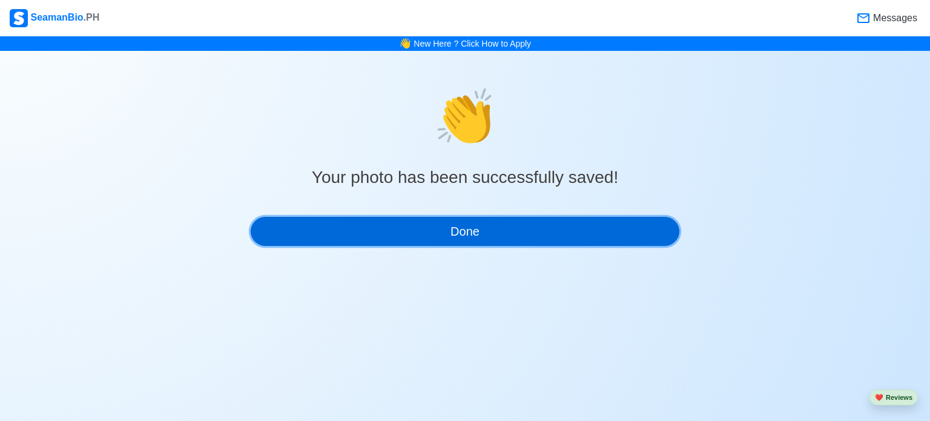
click at [428, 240] on button "Done" at bounding box center [465, 231] width 429 height 29
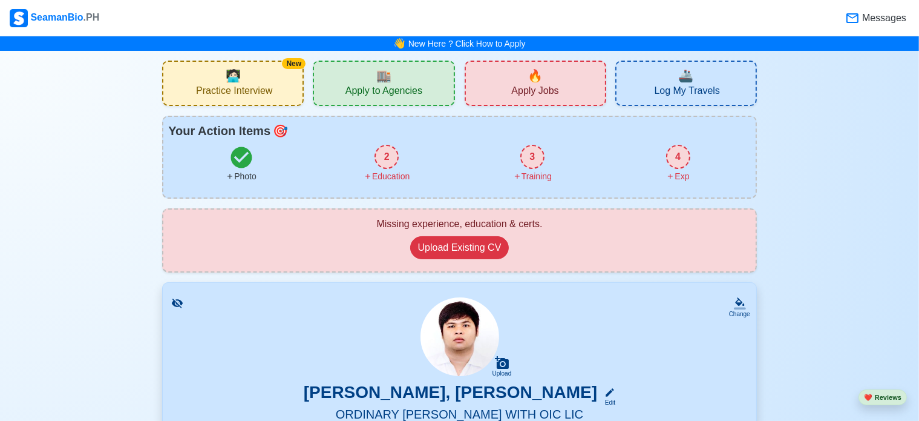
click at [387, 159] on div "2" at bounding box center [387, 157] width 24 height 24
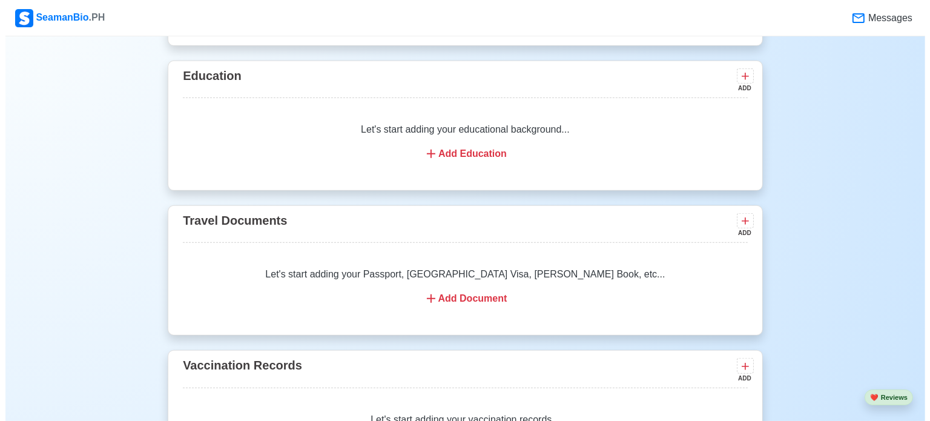
scroll to position [908, 0]
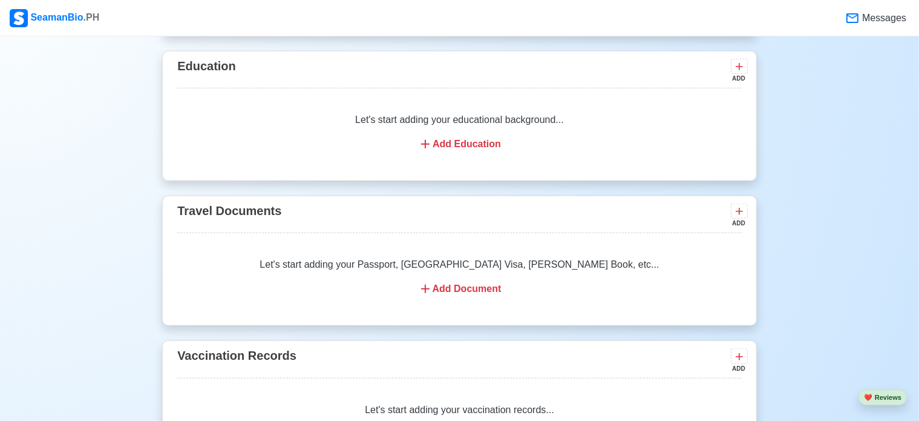
click at [482, 150] on div "Add Education" at bounding box center [460, 144] width 536 height 15
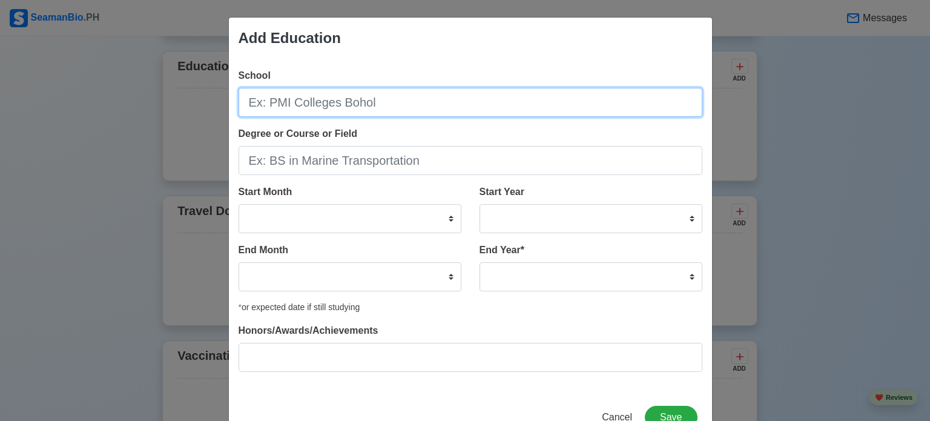
click at [356, 112] on input "School" at bounding box center [470, 102] width 464 height 29
type input "[PERSON_NAME] FOUNDATION [GEOGRAPHIC_DATA]"
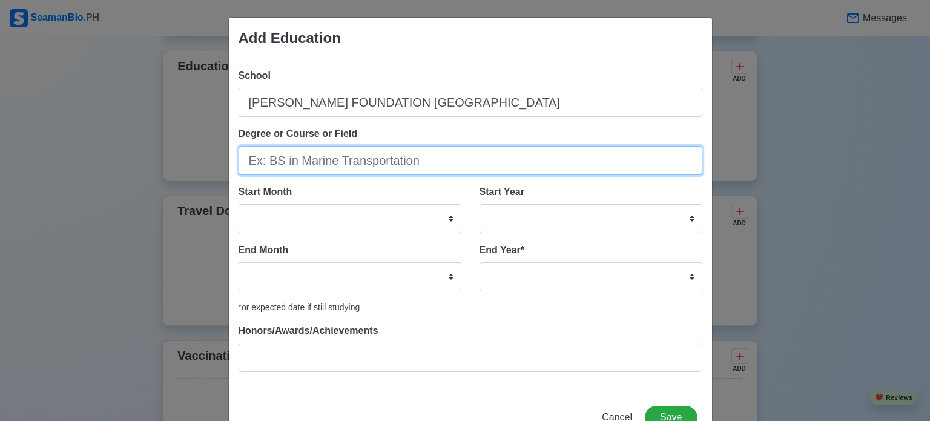
click at [401, 170] on input "Degree or Course or Field" at bounding box center [470, 160] width 464 height 29
type input "BS IN MARINE TRANSPORTATION"
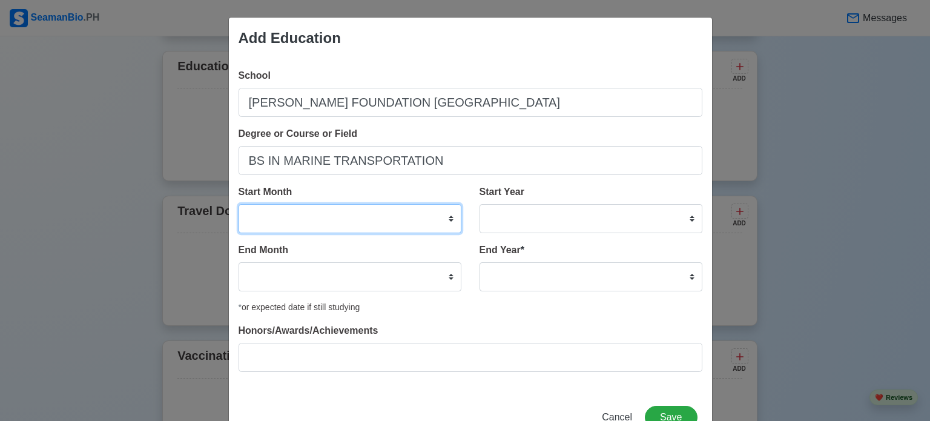
click at [349, 231] on select "January February March April May June July August September October November De…" at bounding box center [349, 218] width 223 height 29
select select "March"
click at [238, 204] on select "January February March April May June July August September October November De…" at bounding box center [349, 218] width 223 height 29
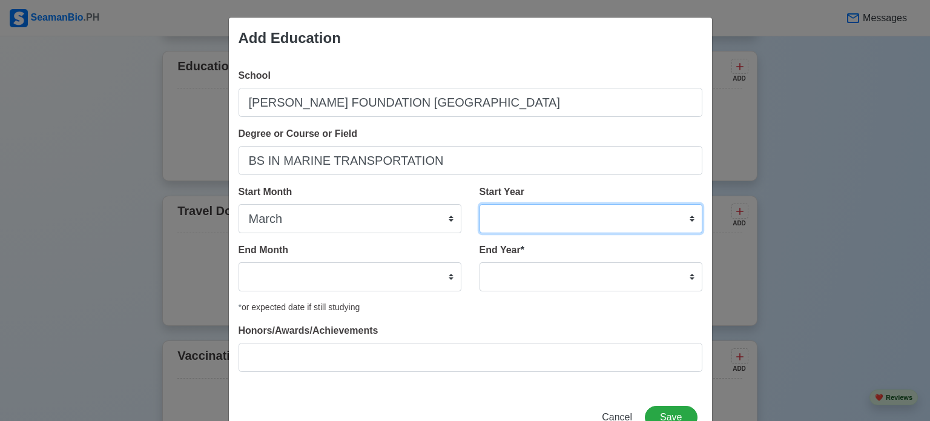
click at [524, 215] on select "2025 2024 2023 2022 2021 2020 2019 2018 2017 2016 2015 2014 2013 2012 2011 2010…" at bounding box center [590, 218] width 223 height 29
select select "2011"
click at [479, 204] on select "2025 2024 2023 2022 2021 2020 2019 2018 2017 2016 2015 2014 2013 2012 2011 2010…" at bounding box center [590, 218] width 223 height 29
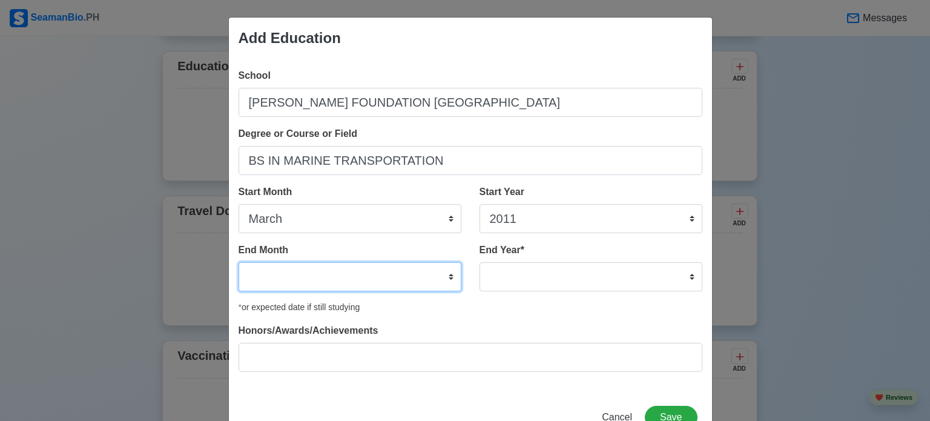
click at [342, 278] on select "January February March April May June July August September October November De…" at bounding box center [349, 276] width 223 height 29
select select "April"
click at [238, 262] on select "January February March April May June July August September October November De…" at bounding box center [349, 276] width 223 height 29
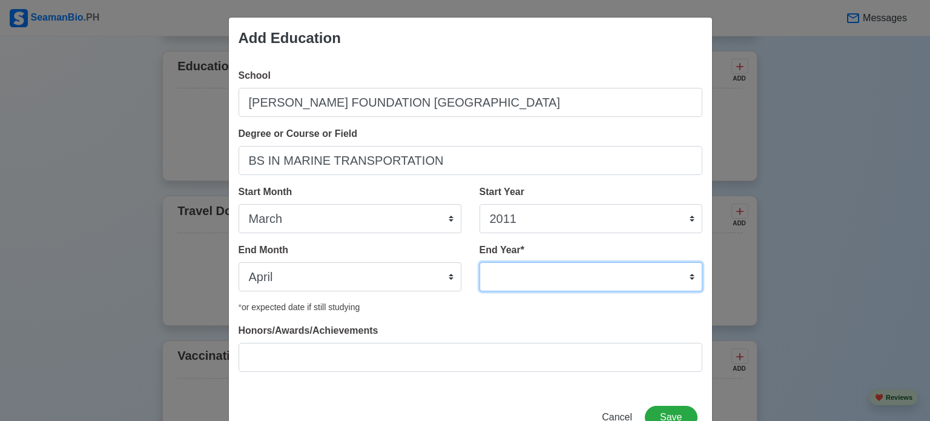
click at [528, 266] on select "2035 2034 2033 2032 2031 2030 2029 2028 2027 2026 2025 2024 2023 2022 2021 2020…" at bounding box center [590, 276] width 223 height 29
select select "2014"
click at [479, 262] on select "2035 2034 2033 2032 2031 2030 2029 2028 2027 2026 2025 2024 2023 2022 2021 2020…" at bounding box center [590, 276] width 223 height 29
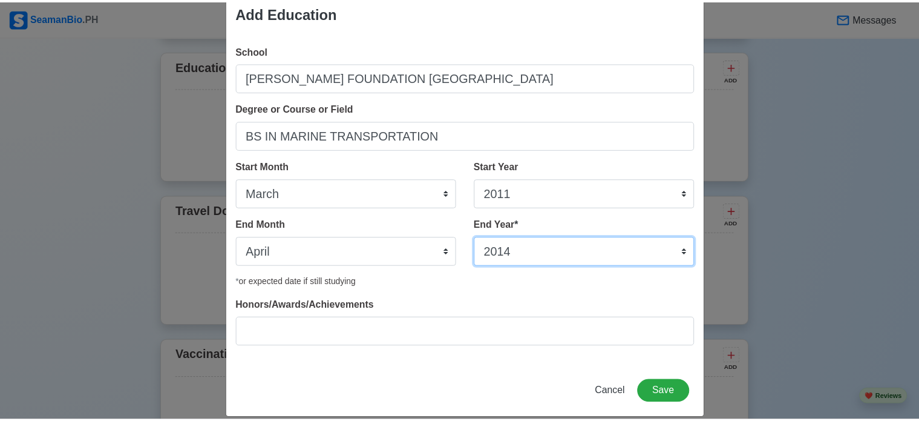
scroll to position [39, 0]
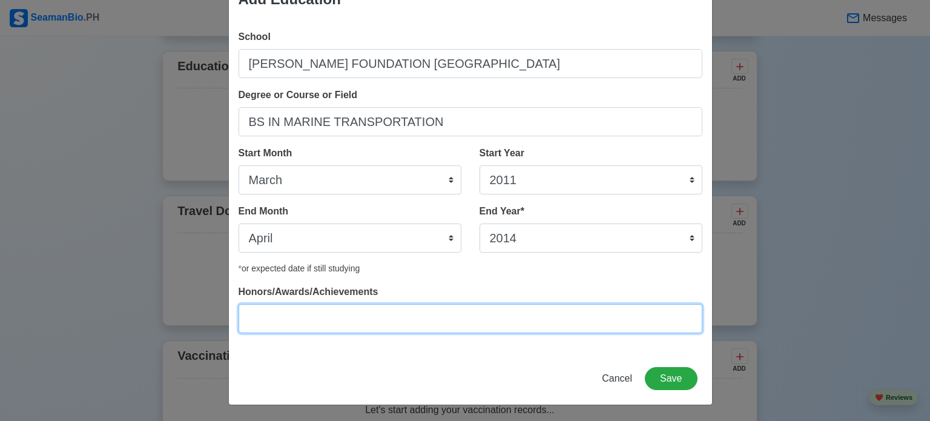
click at [645, 320] on input "Honors/Awards/Achievements" at bounding box center [470, 318] width 464 height 29
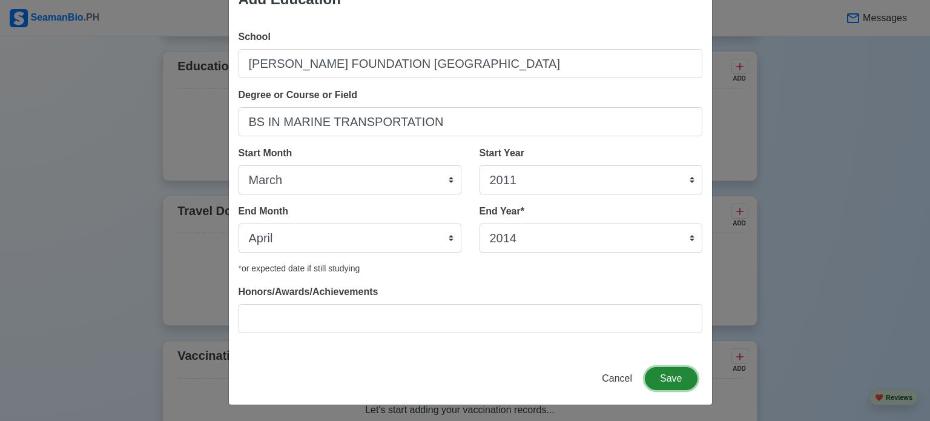
click at [669, 377] on button "Save" at bounding box center [671, 378] width 52 height 23
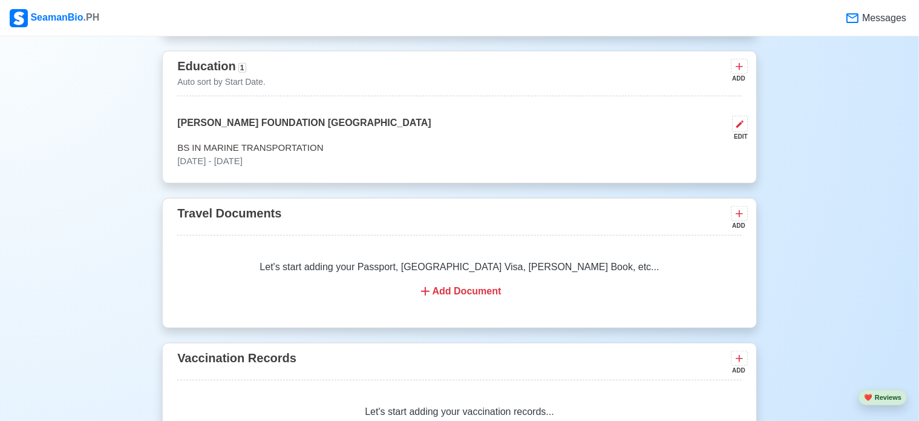
click at [477, 295] on div "Add Document" at bounding box center [460, 291] width 536 height 15
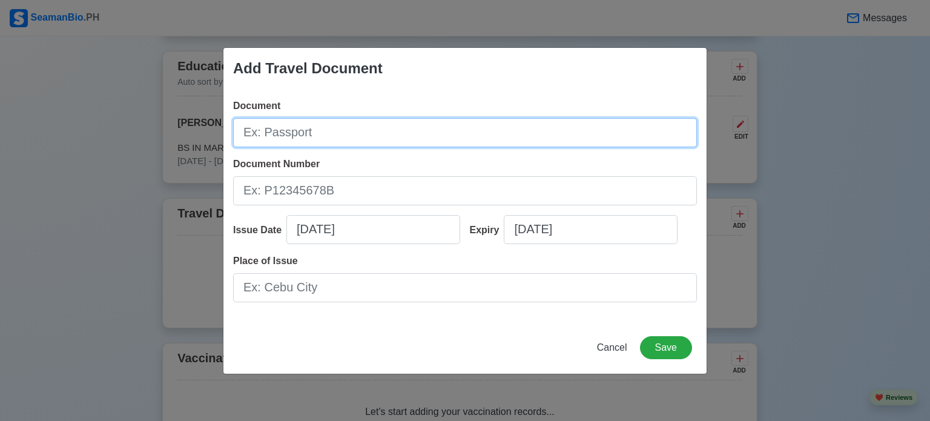
click at [314, 128] on input "Document" at bounding box center [465, 132] width 464 height 29
type input "P"
type input "p"
type input "PASSPORT"
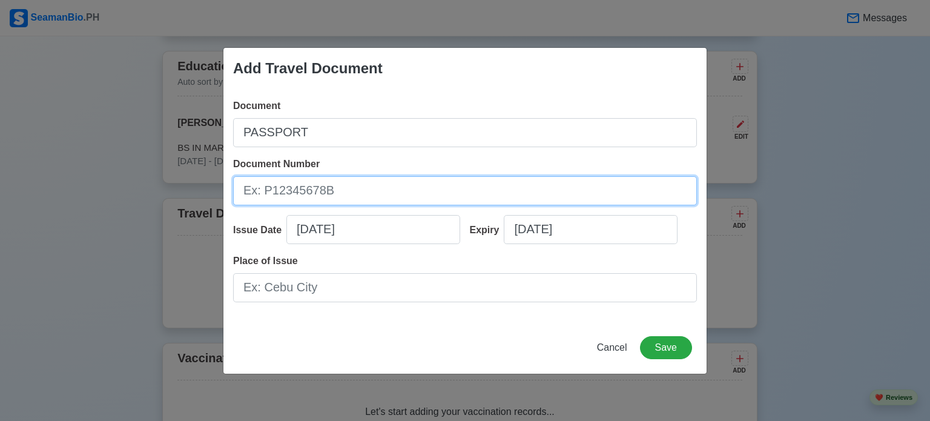
click at [307, 188] on input "Document Number" at bounding box center [465, 190] width 464 height 29
paste input "P6867830A"
type input "P6867830A"
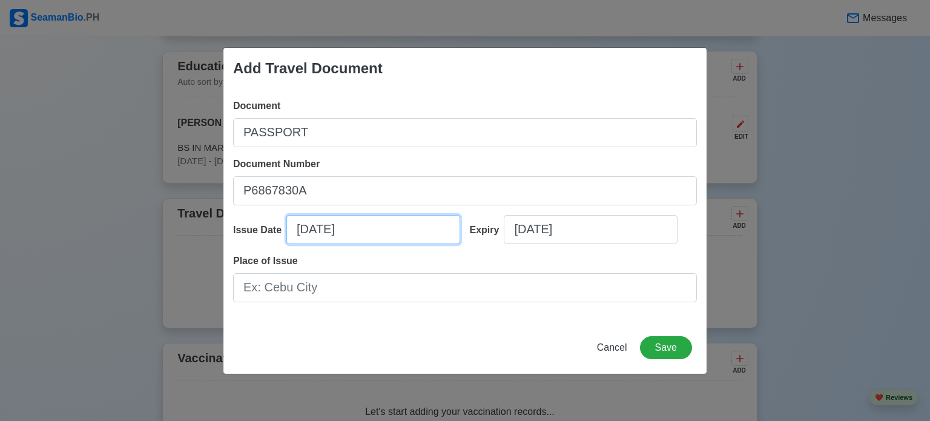
click at [394, 234] on input "[DATE]" at bounding box center [373, 229] width 174 height 29
select select "****"
select select "******"
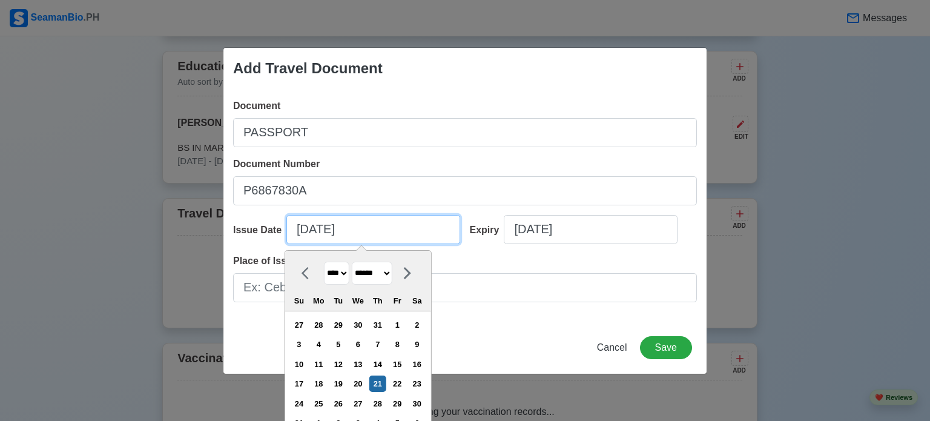
type input "08/21/20254"
select select "****"
type input "[DATE]"
select select "****"
drag, startPoint x: 386, startPoint y: 223, endPoint x: 117, endPoint y: 223, distance: 268.1
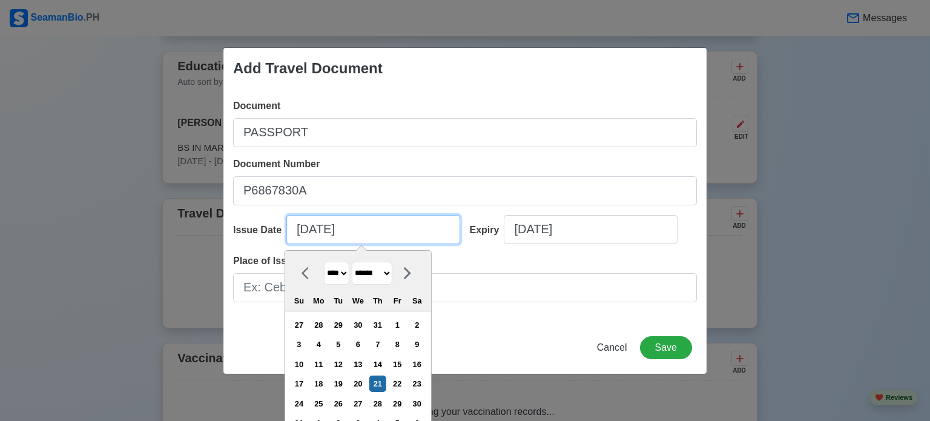
click at [158, 223] on div "Add Travel Document Document PASSPORT Document Number [PASSPORT] Issue Date [DA…" at bounding box center [465, 210] width 930 height 421
type input "4"
select select "*****"
type input "4/"
select select "****"
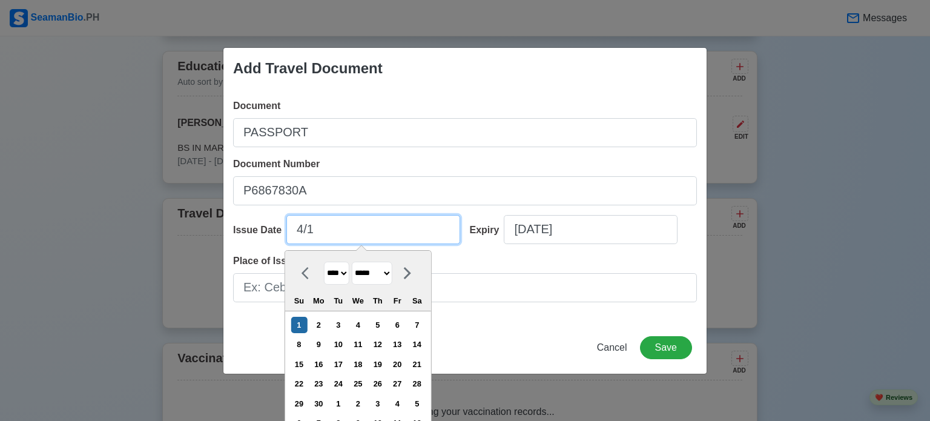
type input "4/18"
select select "****"
type input "4/1"
select select "****"
type input "4/17"
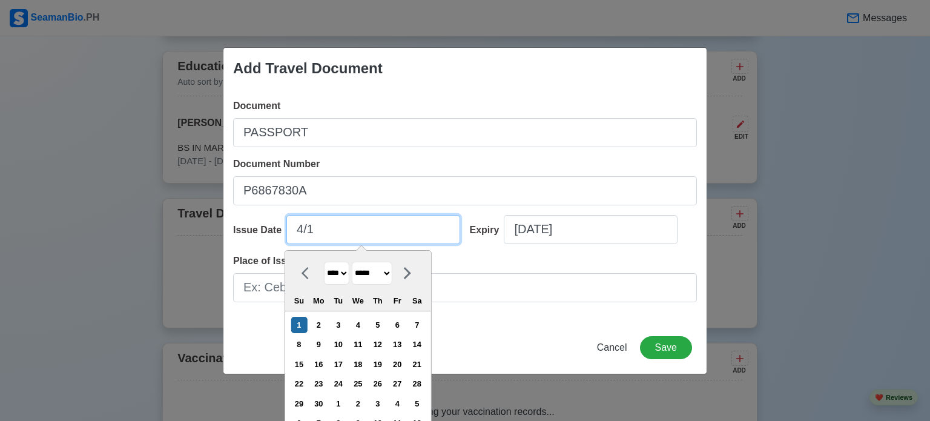
select select "****"
type input "4/17/"
select select "****"
type input "[DATE]"
select select "****"
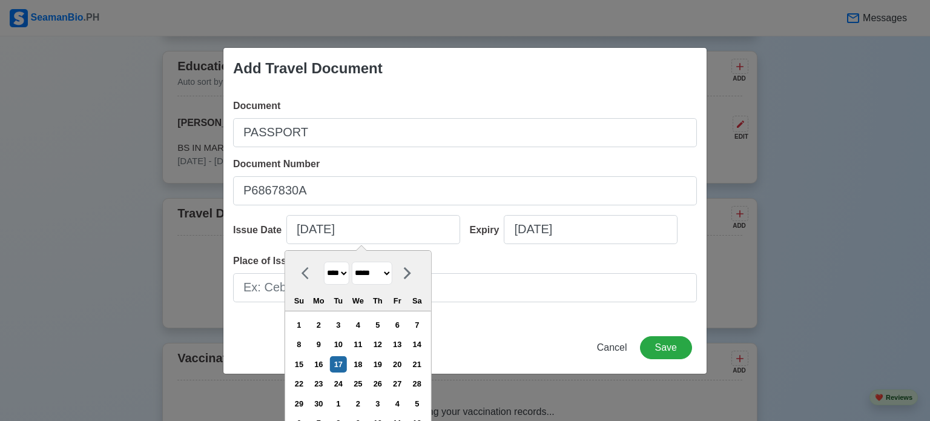
type input "[DATE]"
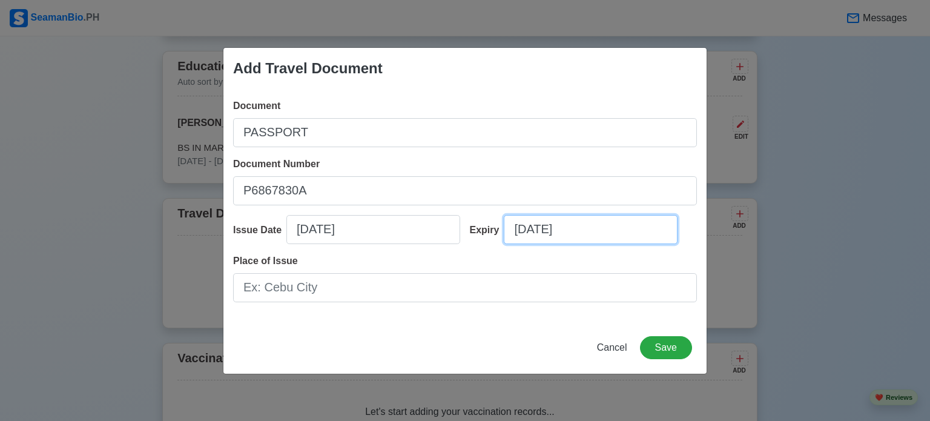
select select "****"
select select "******"
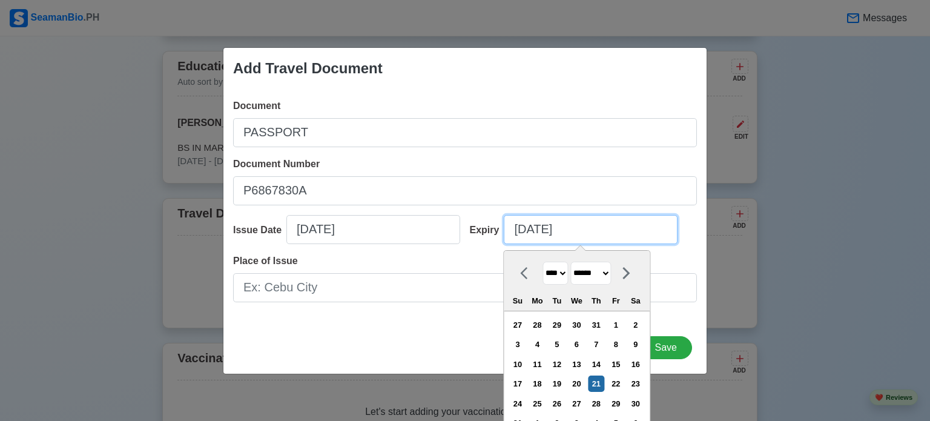
click at [550, 228] on input "[DATE]" at bounding box center [591, 229] width 174 height 29
drag, startPoint x: 602, startPoint y: 229, endPoint x: 435, endPoint y: 231, distance: 167.1
click at [444, 231] on div "Issue Date [DATE] Expiry [DATE] **** **** **** **** **** **** **** **** **** **…" at bounding box center [465, 234] width 464 height 39
type input "4"
select select "*****"
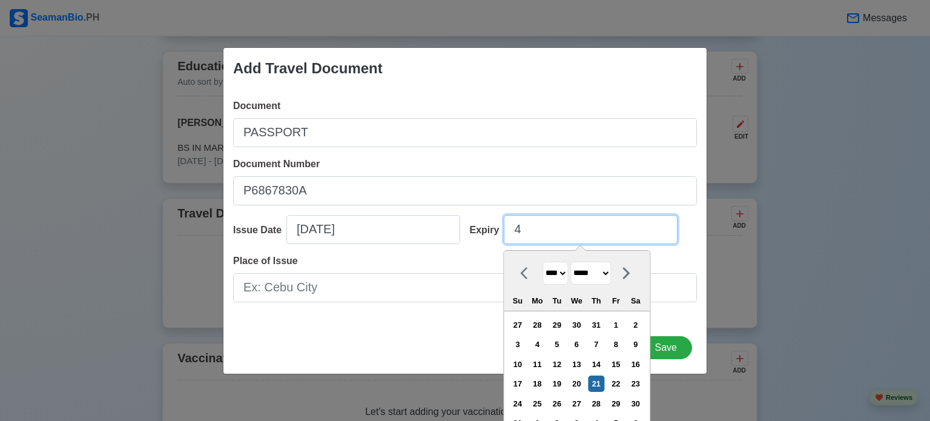
type input "4/"
select select "****"
type input "4/16"
select select "****"
type input "4/16/"
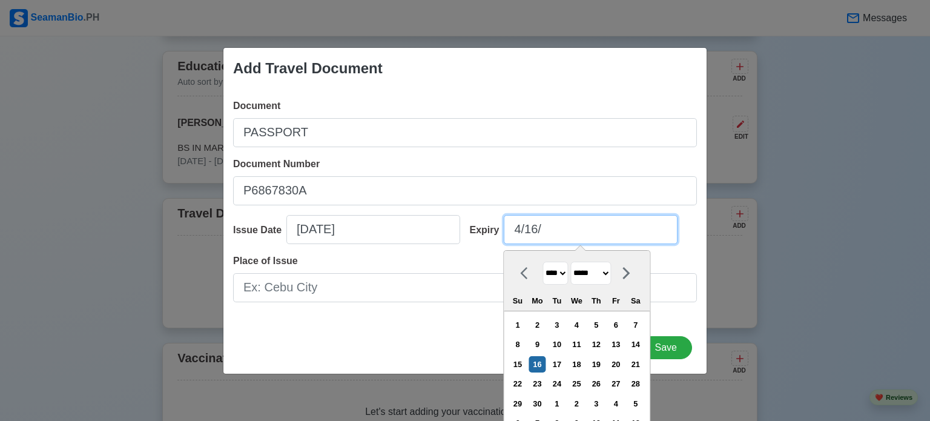
select select "****"
type input "4/16/2"
select select "****"
type input "[DATE]"
select select "****"
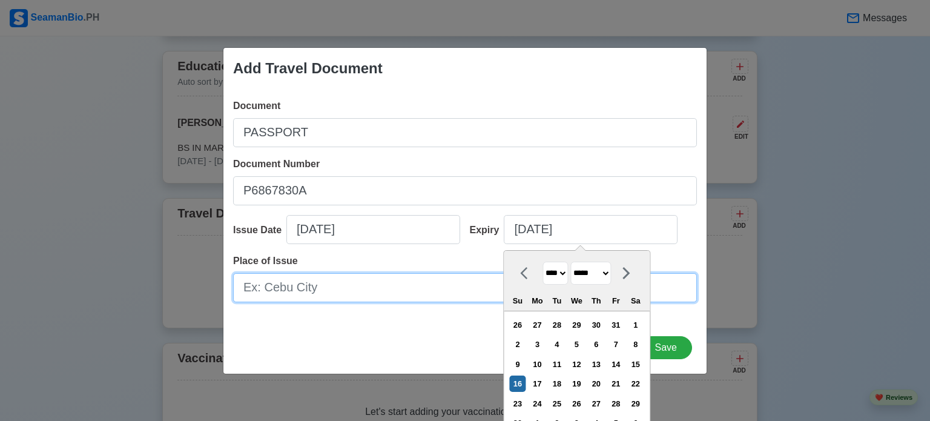
type input "[DATE]"
click at [315, 280] on input "Place of Issue" at bounding box center [465, 287] width 464 height 29
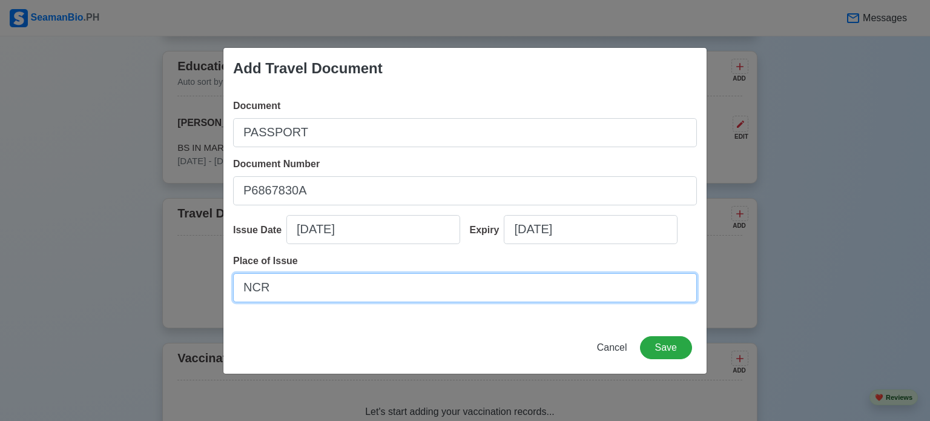
type input "NCR"
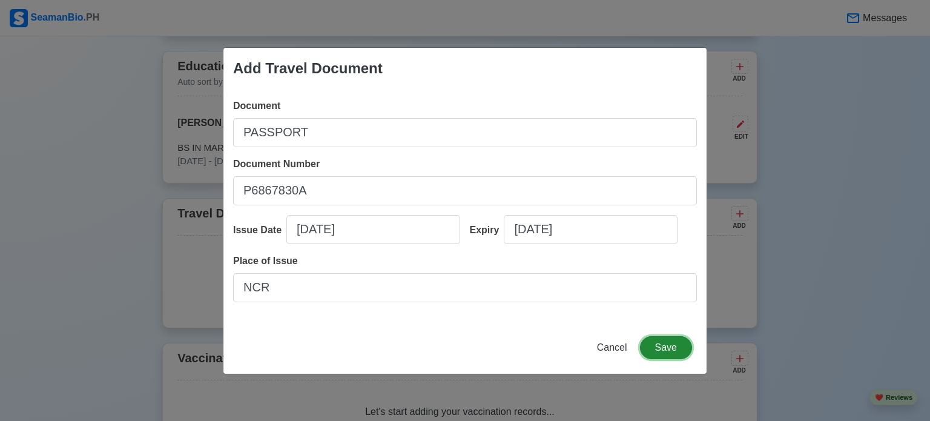
click at [668, 350] on button "Save" at bounding box center [666, 347] width 52 height 23
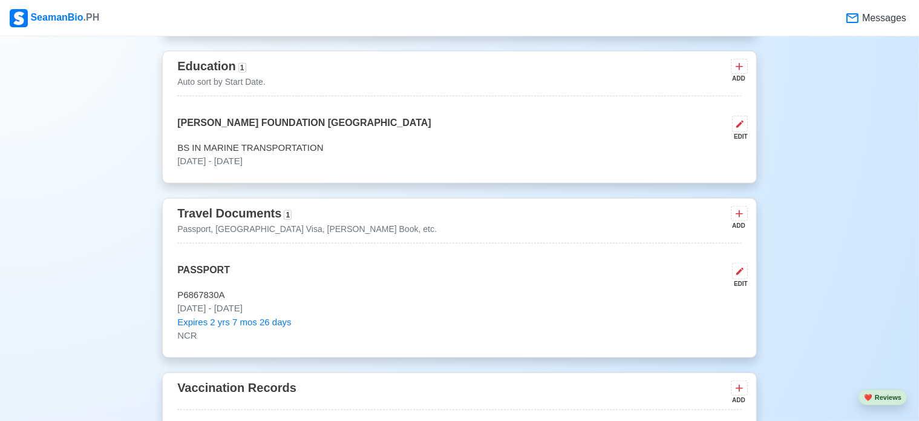
scroll to position [968, 0]
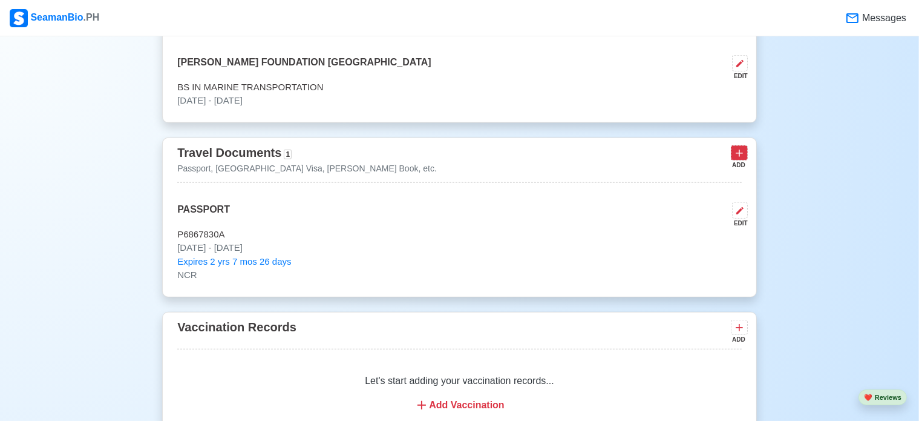
click at [739, 156] on icon at bounding box center [739, 153] width 7 height 7
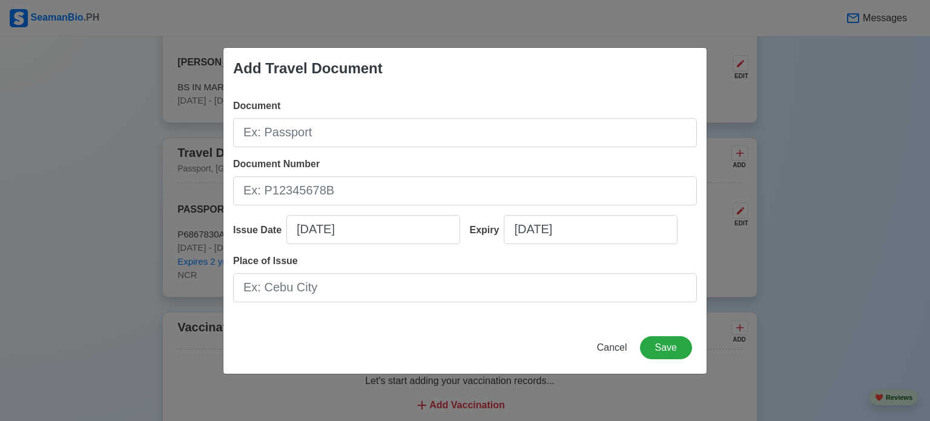
click at [812, 214] on div "Add Travel Document Document Document Number Issue Date [DATE] Expiry [DATE] Pl…" at bounding box center [465, 210] width 930 height 421
click at [617, 343] on span "Cancel" at bounding box center [612, 347] width 30 height 10
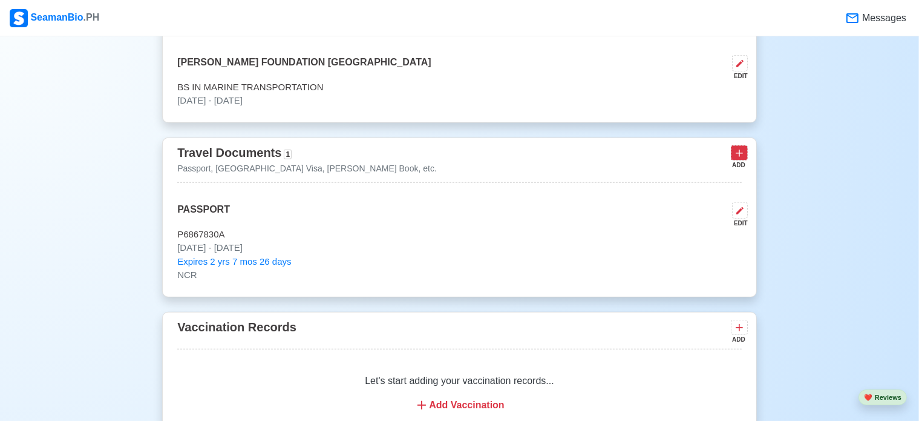
click at [737, 159] on icon at bounding box center [740, 153] width 12 height 12
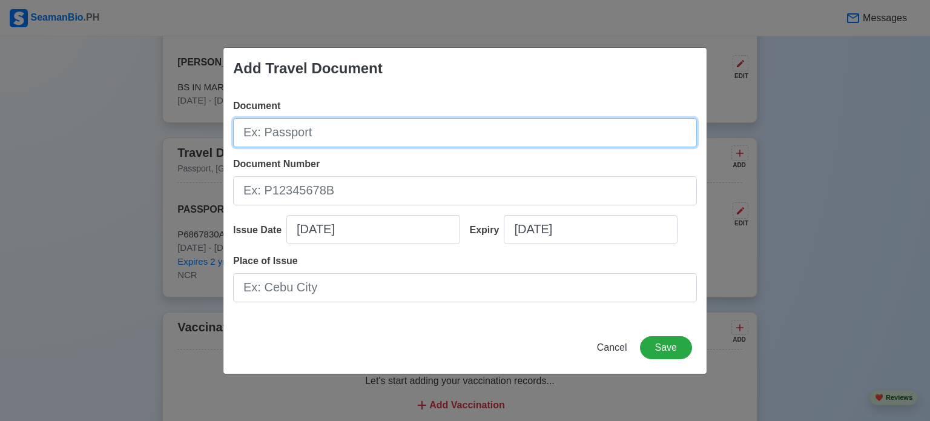
click at [360, 133] on input "Document" at bounding box center [465, 132] width 464 height 29
type input "[PERSON_NAME] BOOK"
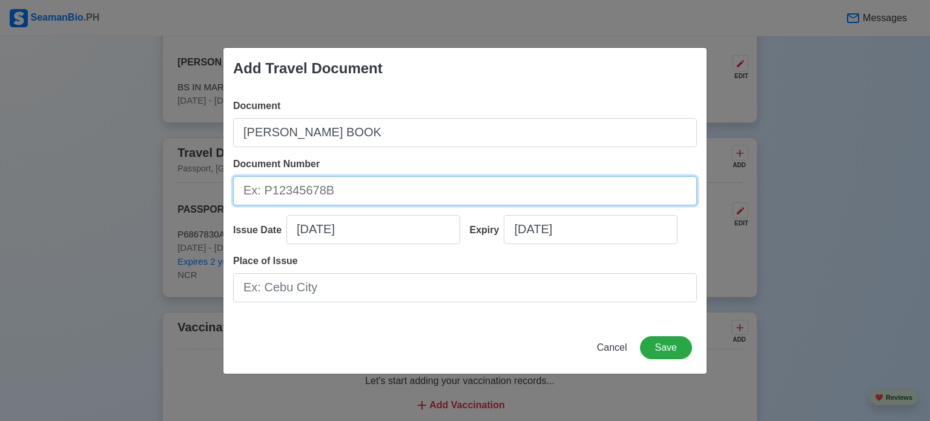
paste input "C1326885"
type input "C1326885"
click at [378, 186] on input "C1326885" at bounding box center [465, 190] width 464 height 29
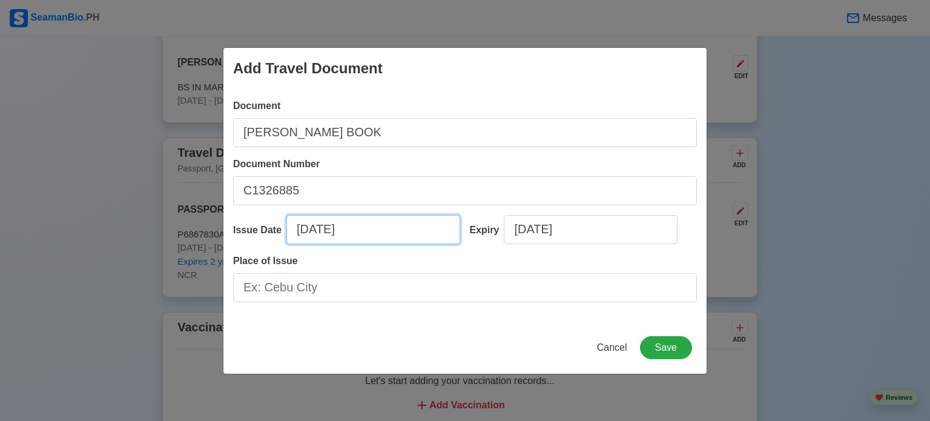
select select "****"
select select "******"
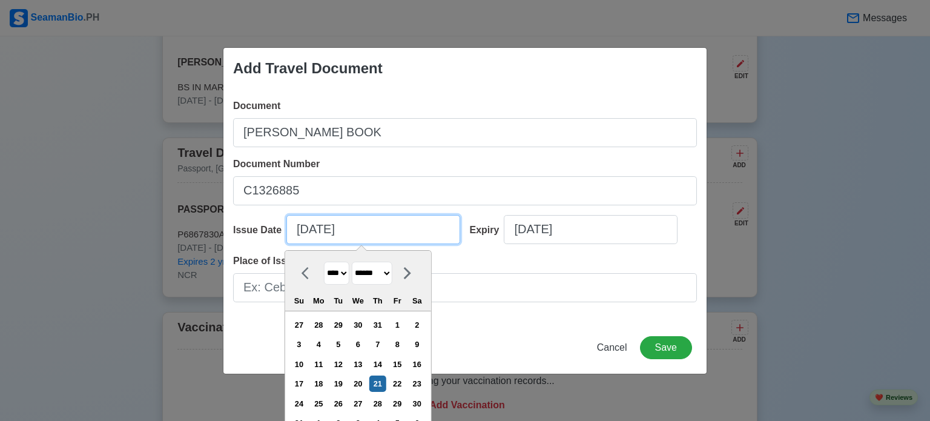
click at [377, 223] on input "[DATE]" at bounding box center [373, 229] width 174 height 29
click at [225, 231] on div "Document [PERSON_NAME] BOOK Document Number C1326885 Issue Date [DATE] **** ***…" at bounding box center [464, 205] width 483 height 232
paste input "text"
paste input "[DATE]"
type input "[DATE]"
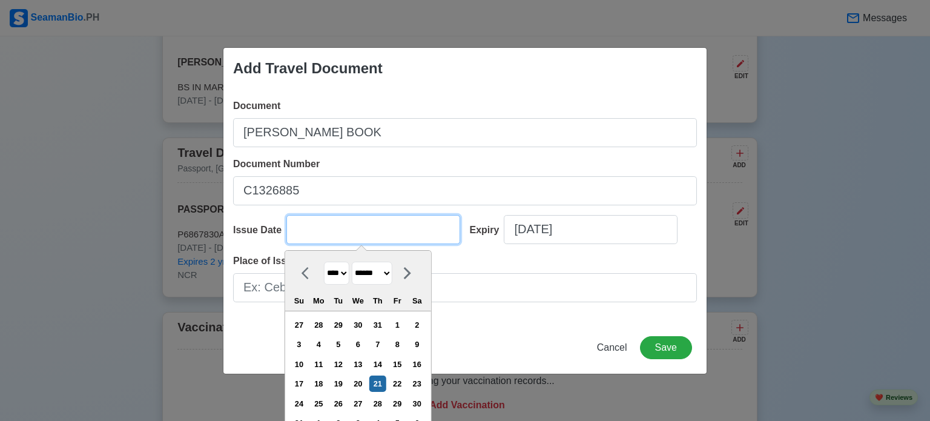
select select "****"
select select "*******"
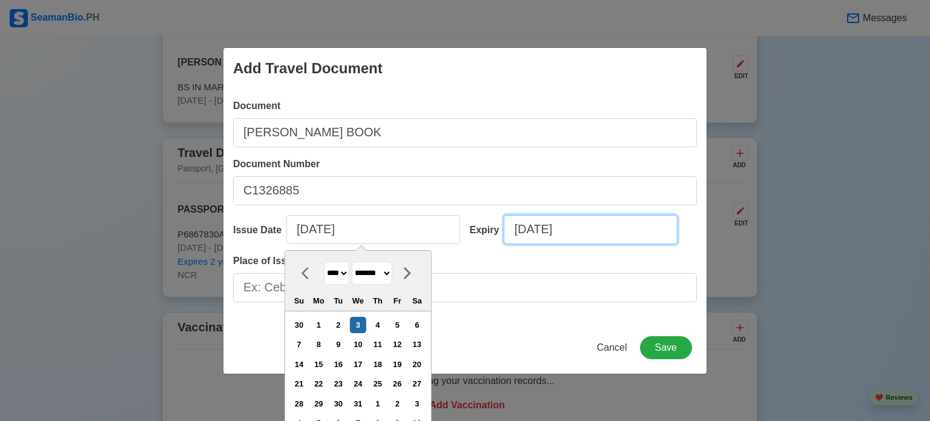
type input "[DATE]"
select select "****"
select select "******"
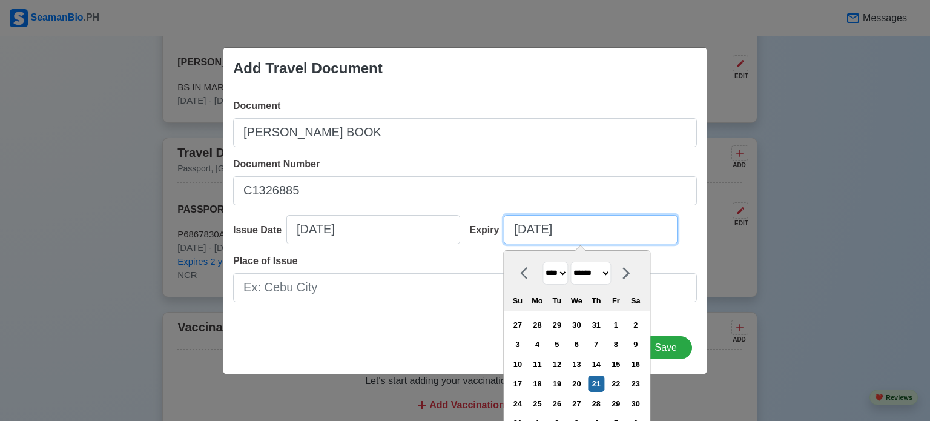
click at [564, 230] on input "[DATE]" at bounding box center [591, 229] width 174 height 29
drag, startPoint x: 571, startPoint y: 232, endPoint x: 537, endPoint y: 228, distance: 34.7
click at [561, 230] on input "[DATE]" at bounding box center [591, 229] width 174 height 29
type input "08/21/202"
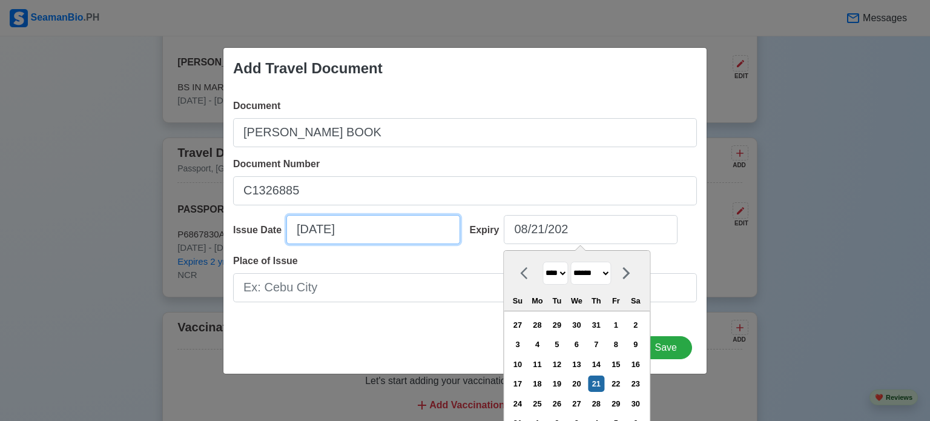
type input "10/03/20185"
select select "*******"
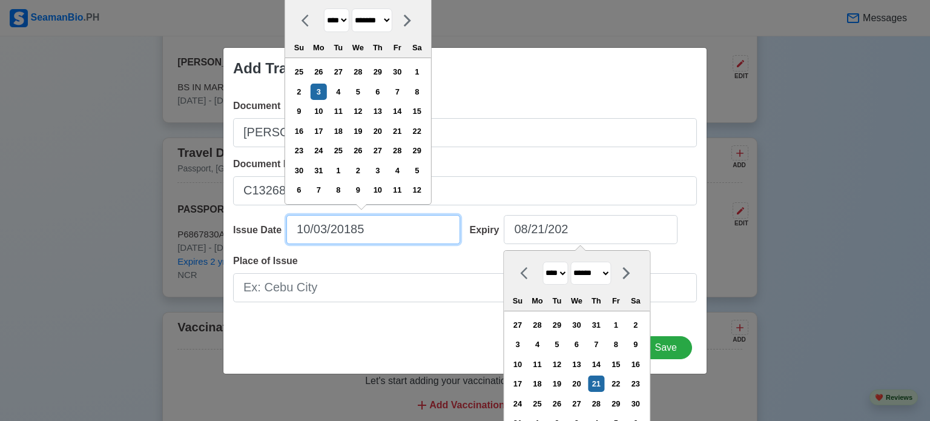
type input "10/03/20185"
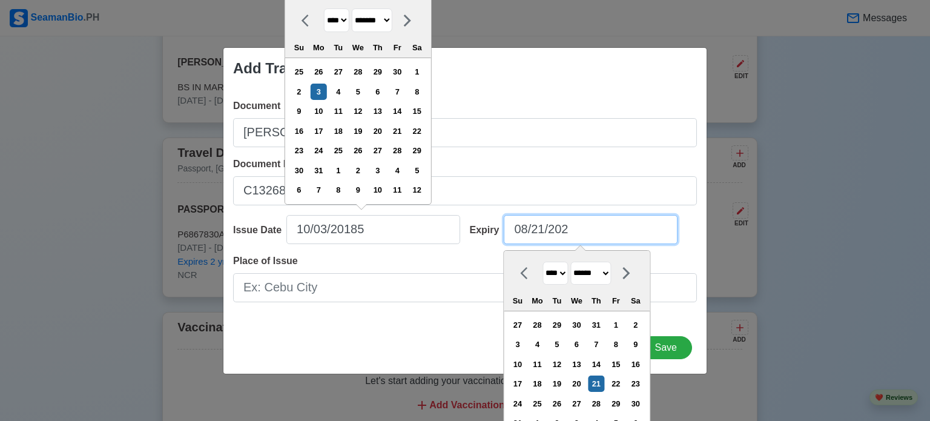
click at [579, 228] on input "08/21/202" at bounding box center [591, 229] width 174 height 29
click at [512, 232] on input "08/21/202" at bounding box center [591, 229] width 174 height 29
click at [571, 231] on input "/21/20208" at bounding box center [591, 229] width 174 height 29
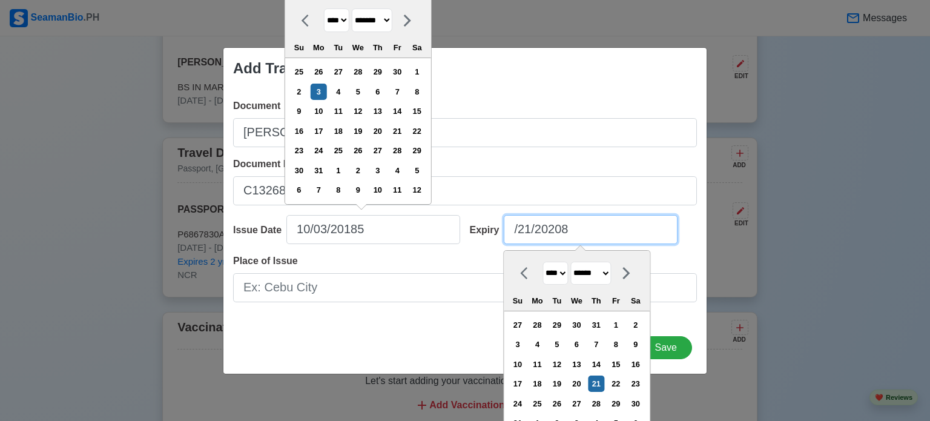
drag, startPoint x: 513, startPoint y: 232, endPoint x: 504, endPoint y: 231, distance: 9.8
click at [504, 231] on input "/21/20208" at bounding box center [591, 229] width 174 height 29
paste input "9/30/202"
type input "[DATE]"
select select "****"
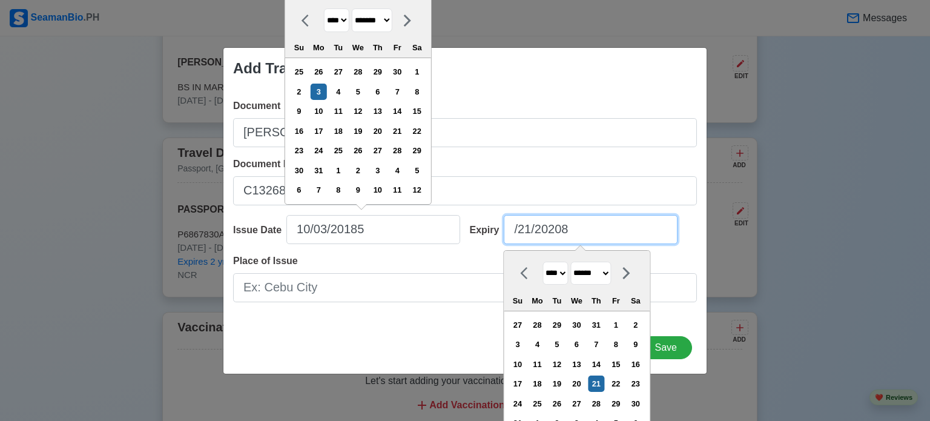
select select "*********"
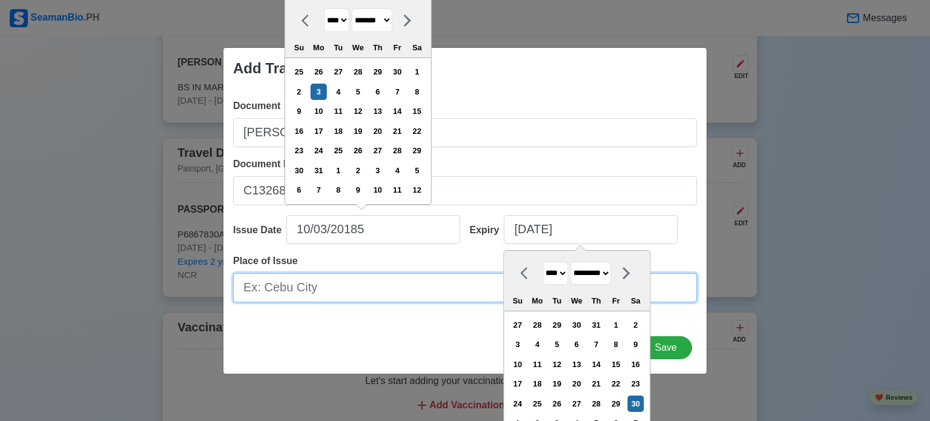
type input "[DATE]"
click at [375, 297] on input "Place of Issue" at bounding box center [465, 287] width 464 height 29
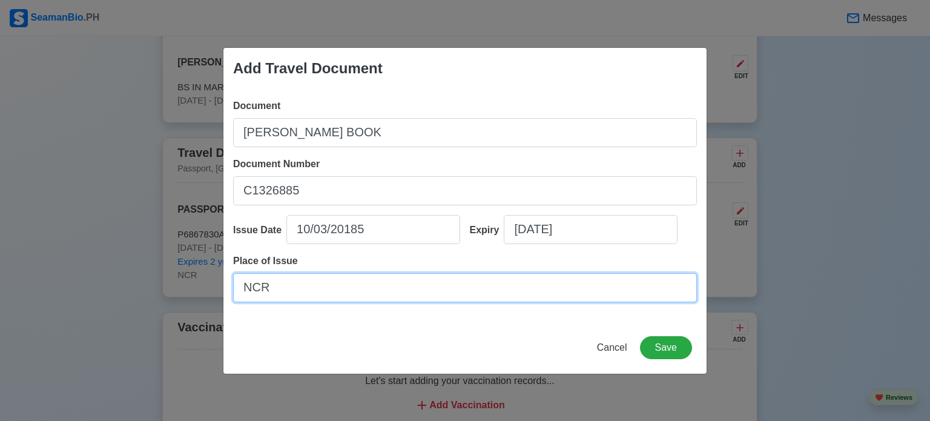
type input "NCR"
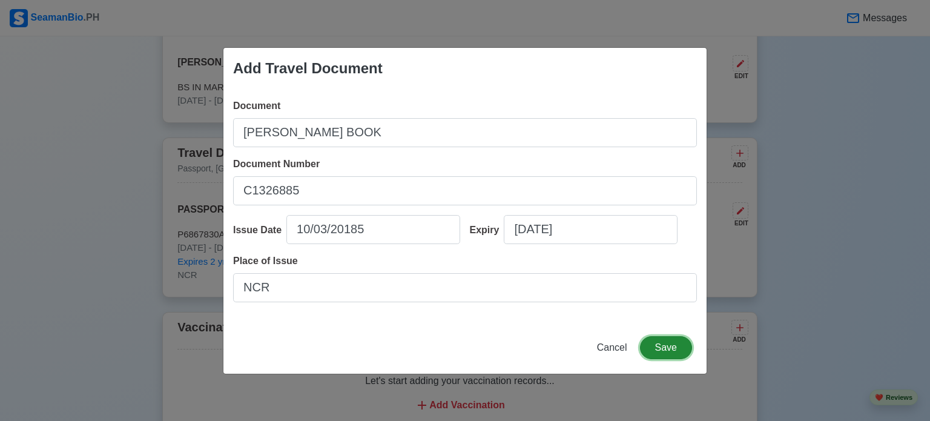
click at [672, 352] on button "Save" at bounding box center [666, 347] width 52 height 23
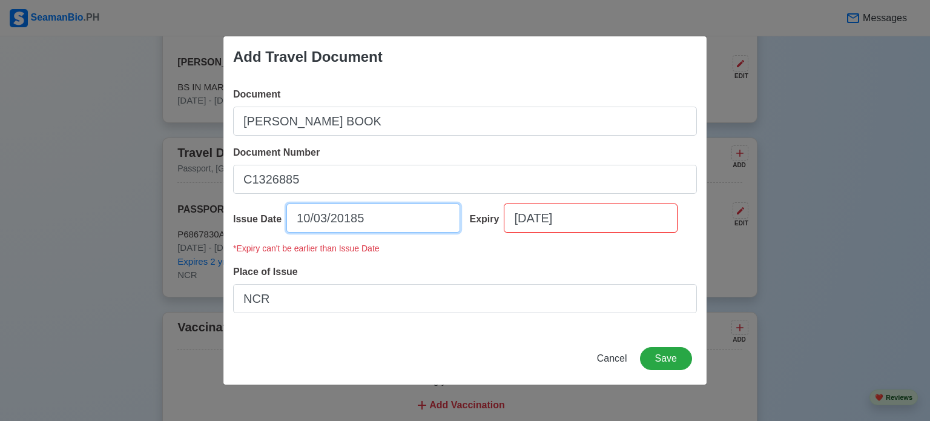
click at [356, 214] on input "10/03/20185" at bounding box center [373, 217] width 174 height 29
select select "*******"
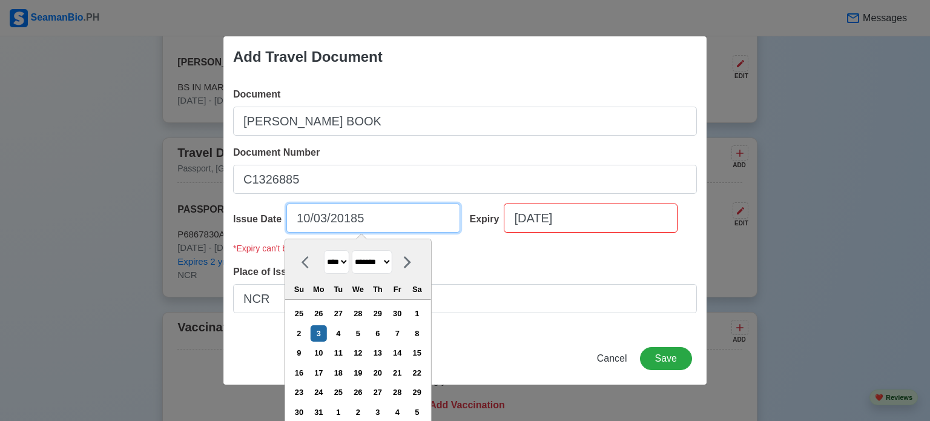
click at [365, 219] on input "10/03/20185" at bounding box center [373, 217] width 174 height 29
type input "[DATE]"
select select "****"
type input "[DATE]"
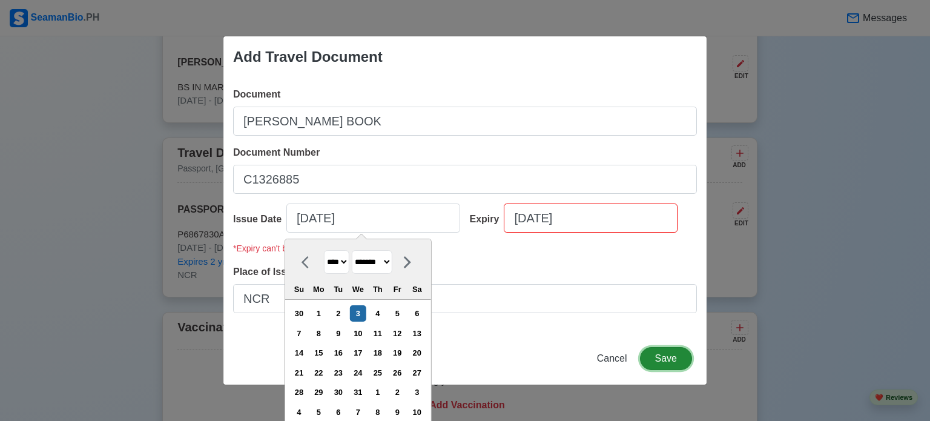
click at [674, 360] on button "Save" at bounding box center [666, 358] width 52 height 23
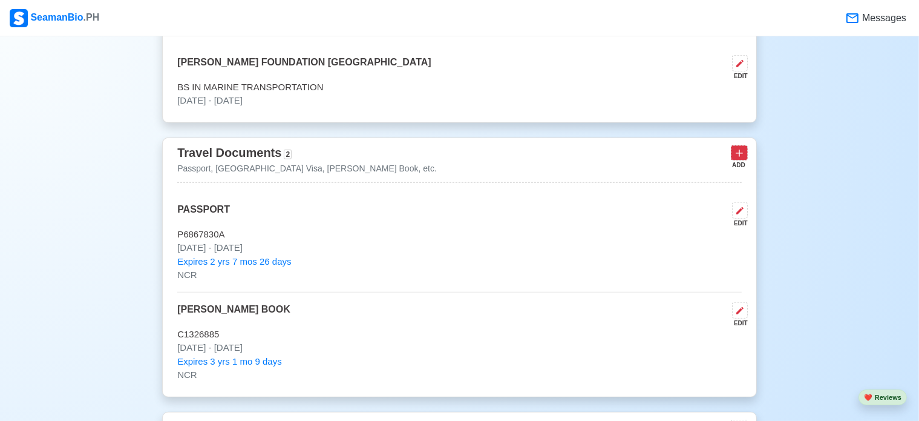
click at [743, 153] on icon at bounding box center [740, 153] width 12 height 12
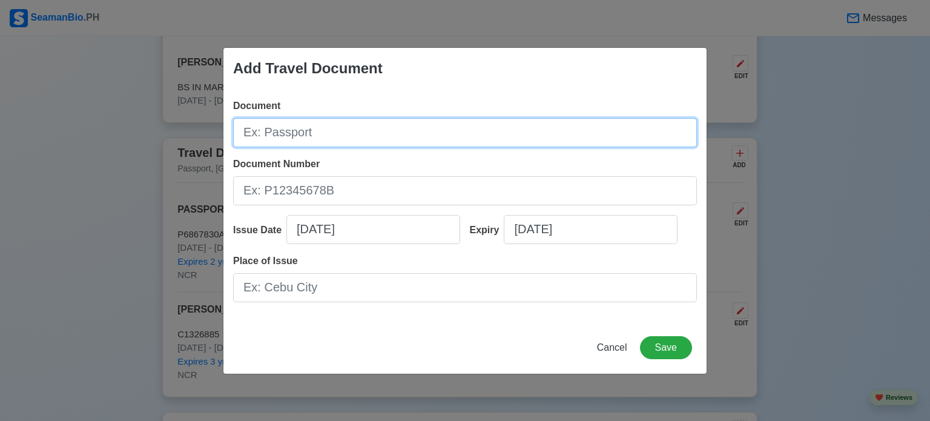
click at [361, 137] on input "Document" at bounding box center [465, 132] width 464 height 29
type input "S.I.D."
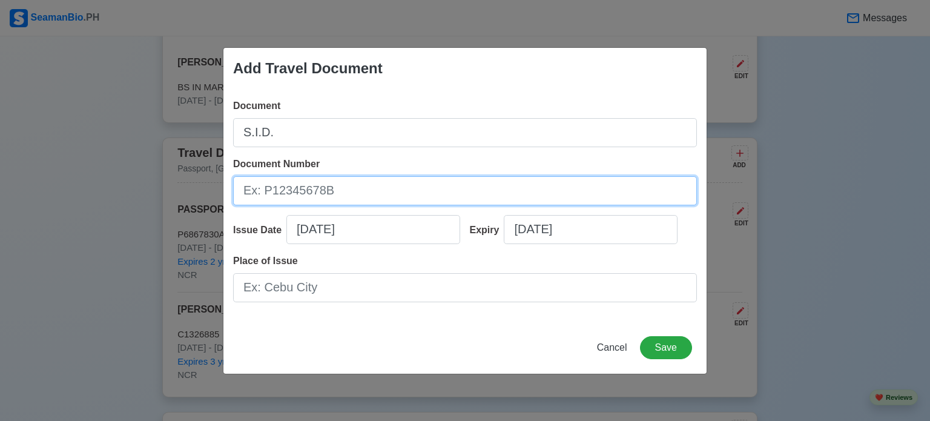
paste input "220049527"
type input "220049527"
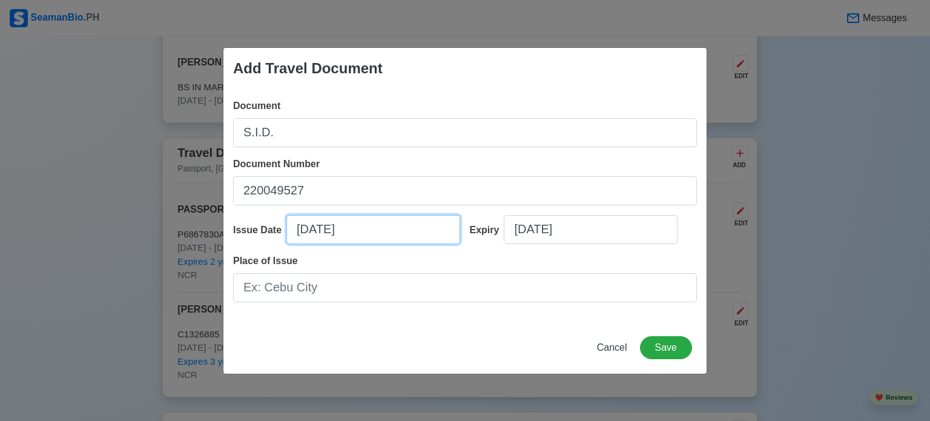
click at [387, 226] on input "[DATE]" at bounding box center [373, 229] width 174 height 29
select select "****"
select select "******"
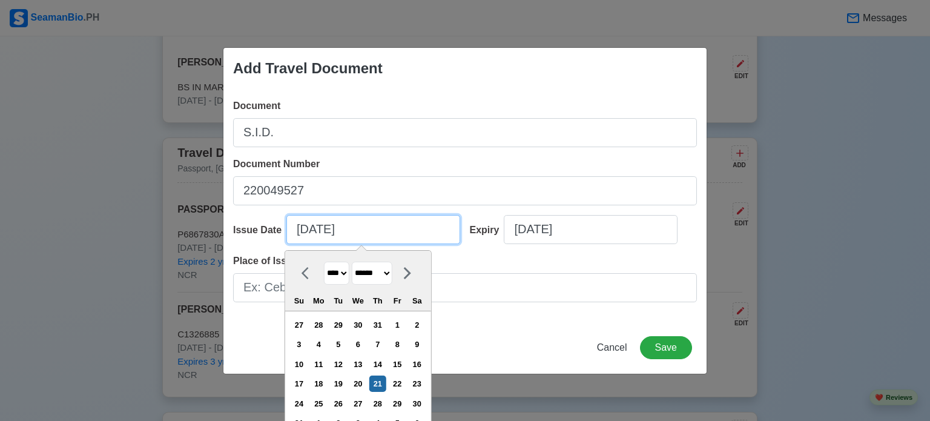
click at [387, 226] on input "[DATE]" at bounding box center [373, 229] width 174 height 29
drag, startPoint x: 376, startPoint y: 227, endPoint x: 276, endPoint y: 228, distance: 100.5
click at [276, 228] on div "Issue Date [DATE] **** **** **** **** **** **** **** **** **** **** **** **** *…" at bounding box center [347, 234] width 228 height 39
paste input "[DATE]"
type input "[DATE]"
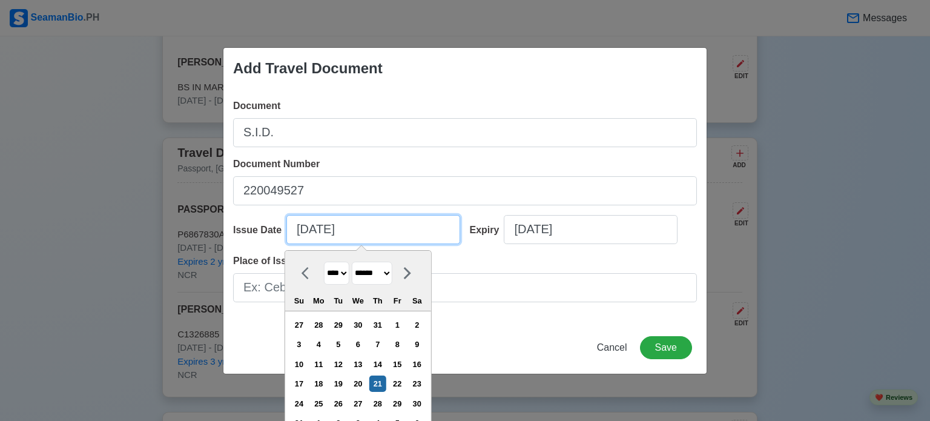
select select "****"
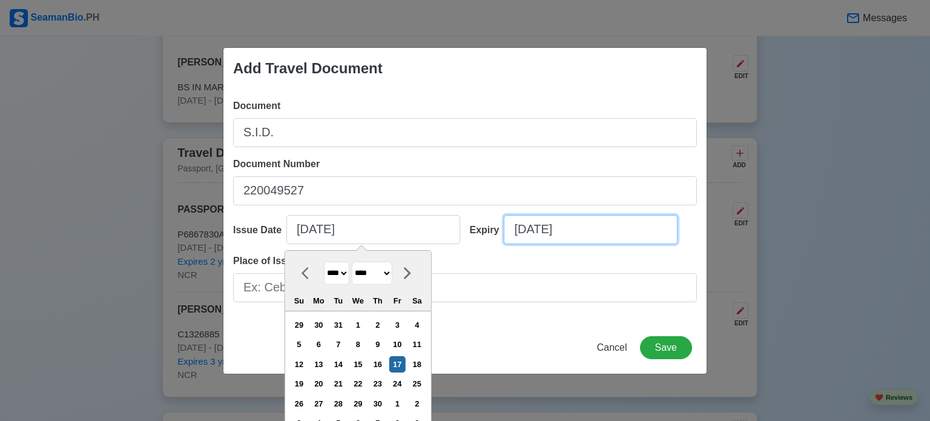
type input "[DATE]"
click at [607, 235] on input "[DATE]" at bounding box center [591, 229] width 174 height 29
select select "****"
select select "******"
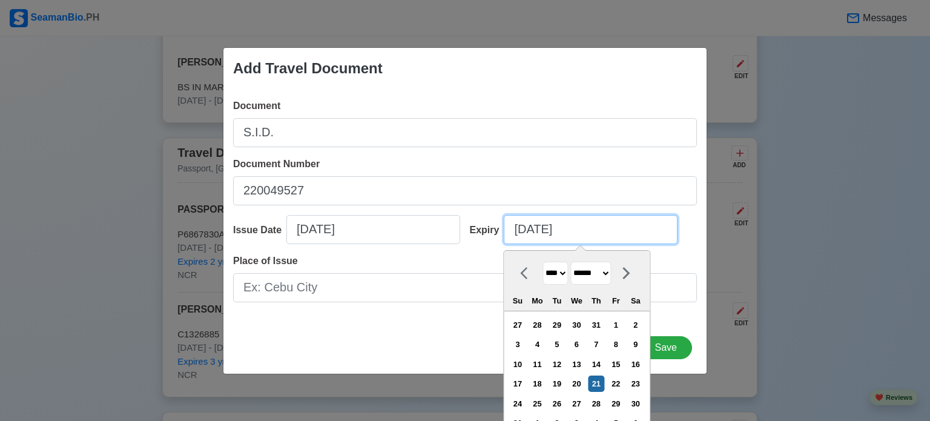
click at [607, 235] on input "[DATE]" at bounding box center [591, 229] width 174 height 29
paste input "[DATE]"
type input "[DATE]"
select select "****"
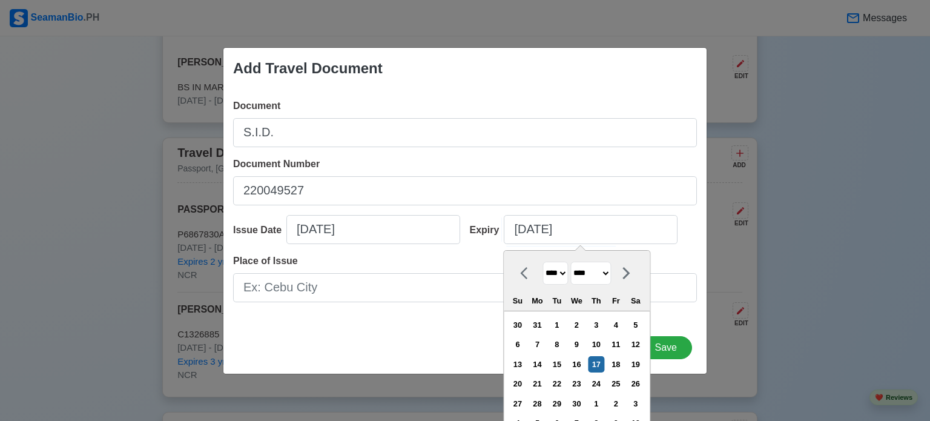
type input "[DATE]"
click at [436, 343] on div "Cancel Save" at bounding box center [464, 355] width 483 height 38
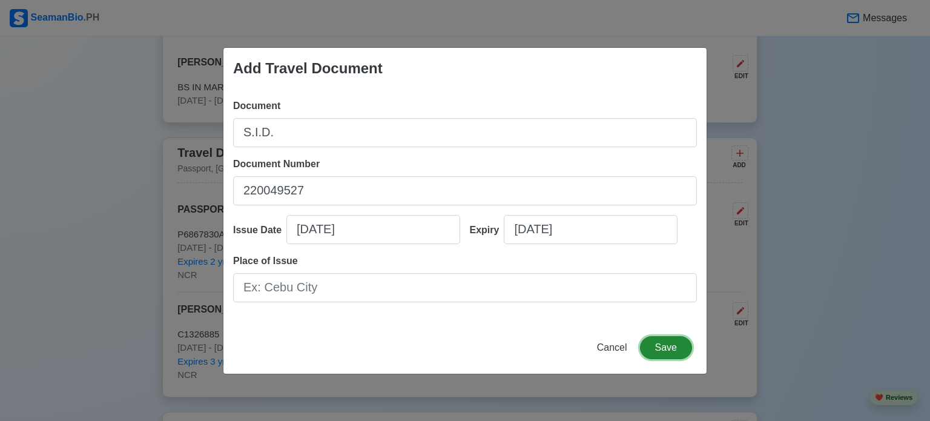
click at [672, 344] on button "Save" at bounding box center [666, 347] width 52 height 23
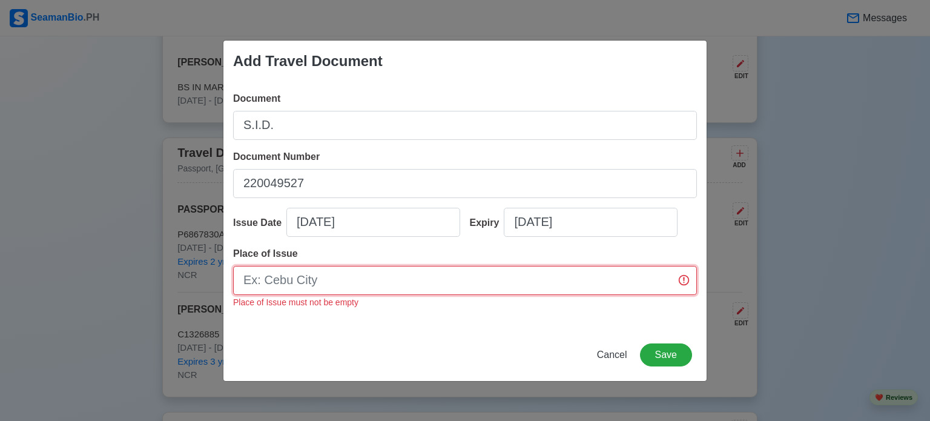
click at [435, 286] on input "Place of Issue" at bounding box center [465, 280] width 464 height 29
click at [481, 245] on div "Expiry [DATE]" at bounding box center [579, 227] width 237 height 39
click at [370, 278] on input "Place of Issue" at bounding box center [465, 280] width 464 height 29
type input "NCR"
click at [663, 350] on button "Save" at bounding box center [666, 354] width 52 height 23
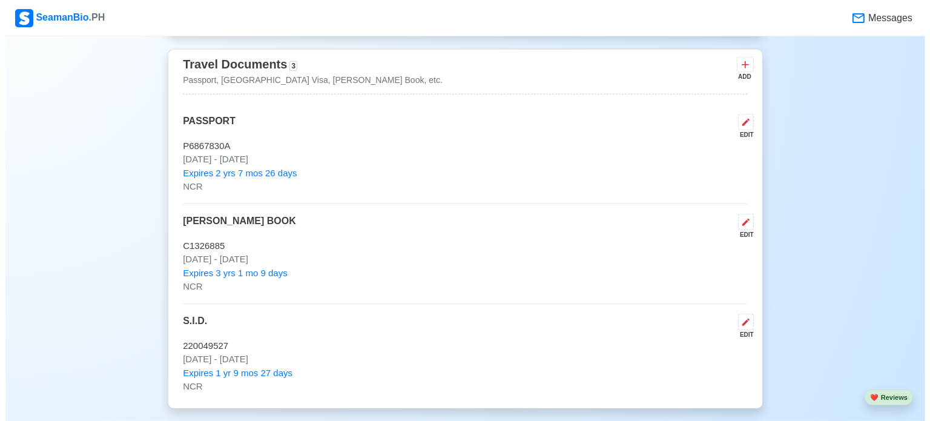
scroll to position [1029, 0]
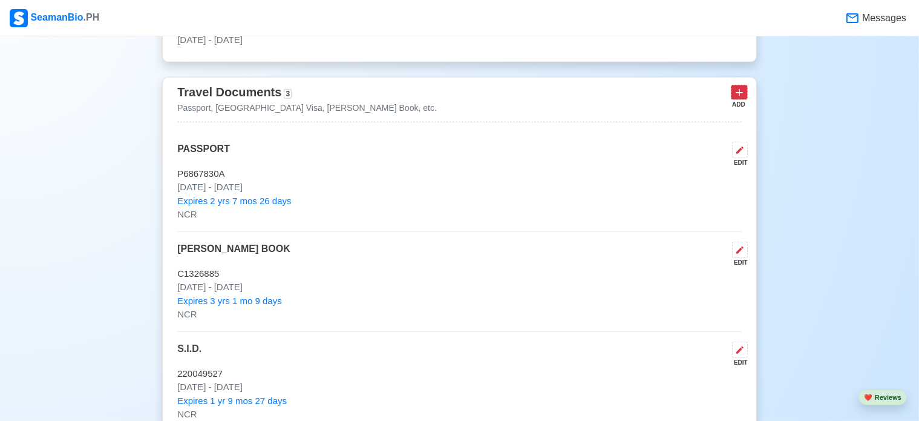
click at [742, 94] on icon at bounding box center [740, 93] width 12 height 12
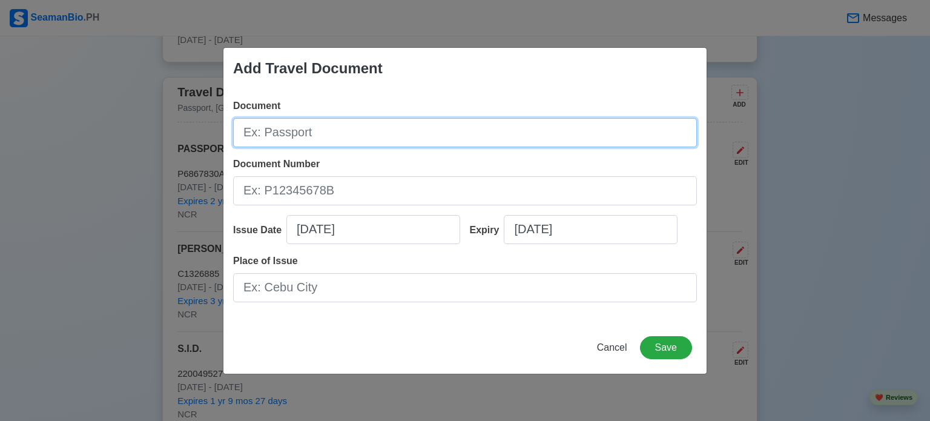
click at [322, 143] on input "Document" at bounding box center [465, 132] width 464 height 29
type input "US VISA"
